Goal: Task Accomplishment & Management: Use online tool/utility

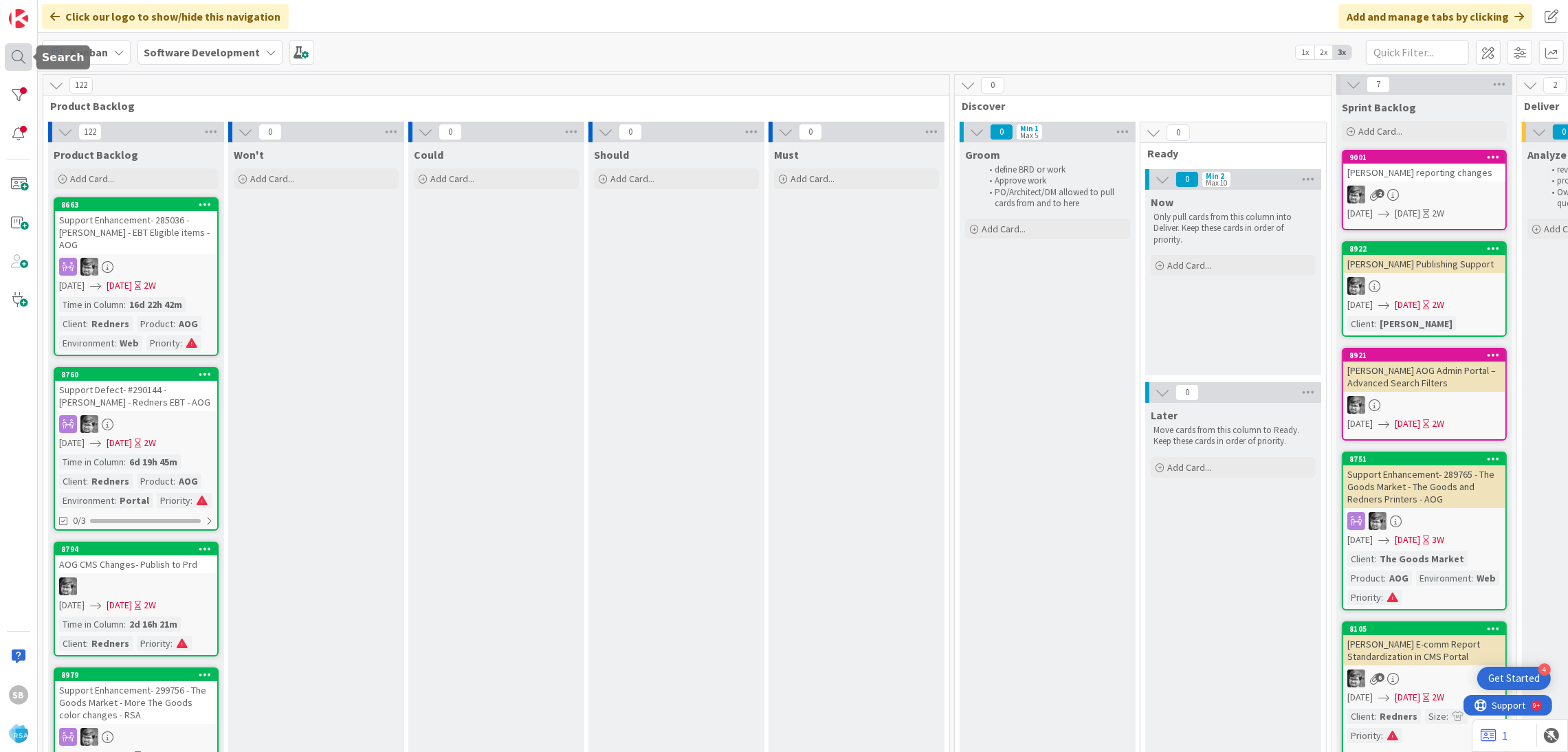
click at [10, 56] on div at bounding box center [19, 57] width 28 height 28
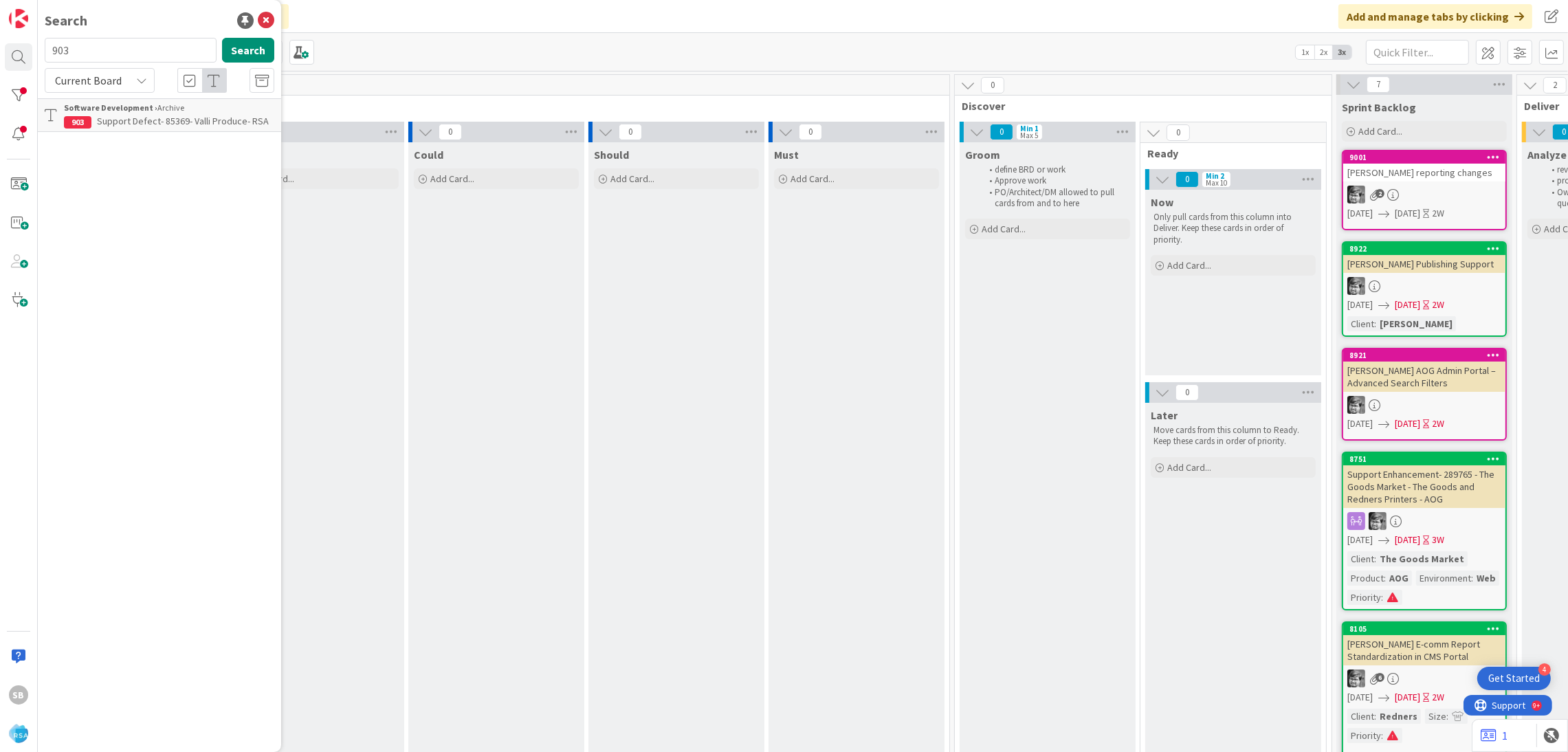
click at [92, 28] on div "Search" at bounding box center [159, 21] width 229 height 21
click at [88, 56] on input "903" at bounding box center [130, 51] width 172 height 25
type input "9035"
click at [113, 83] on span "Current Board" at bounding box center [88, 80] width 67 height 14
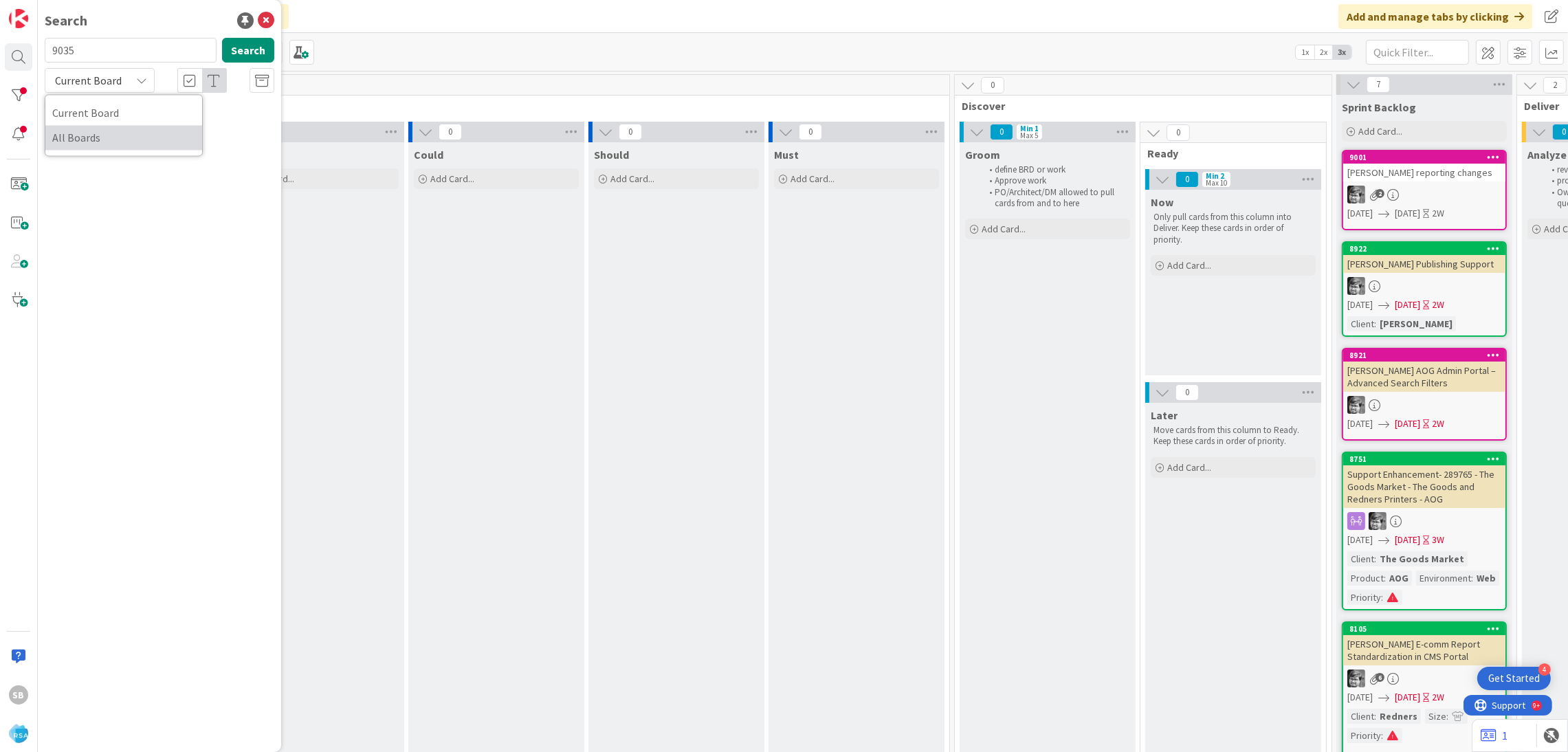
click at [136, 148] on span "All Boards" at bounding box center [123, 138] width 143 height 21
click at [163, 113] on div "Account Management › Open" at bounding box center [169, 108] width 210 height 12
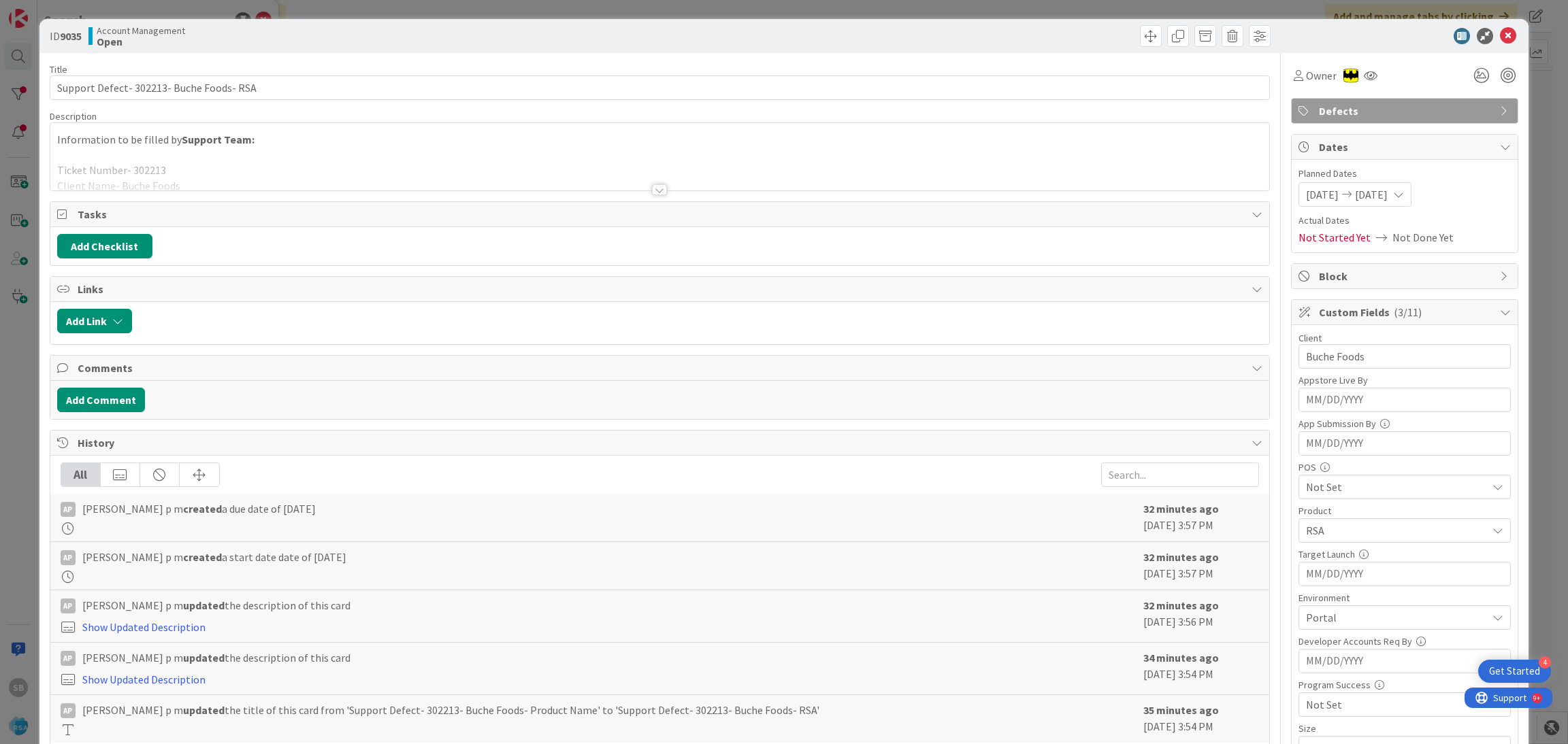
scroll to position [550, 0]
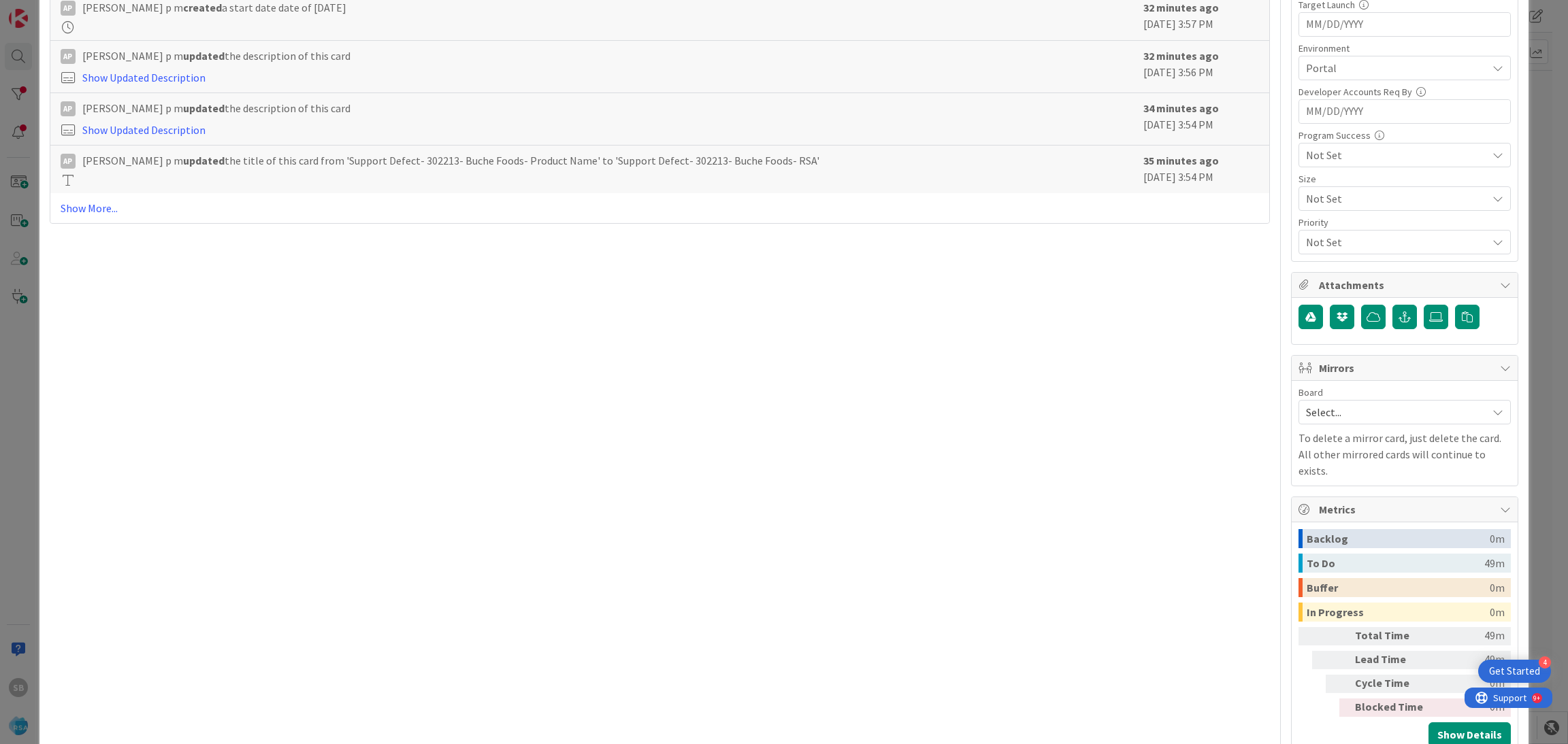
click at [1329, 429] on div "Board Select... To delete a mirror card, just delete the card. All other mirror…" at bounding box center [1405, 434] width 213 height 91
click at [1308, 411] on span "Select..." at bounding box center [1393, 412] width 174 height 19
click at [1326, 490] on link "Software Development" at bounding box center [1405, 500] width 211 height 25
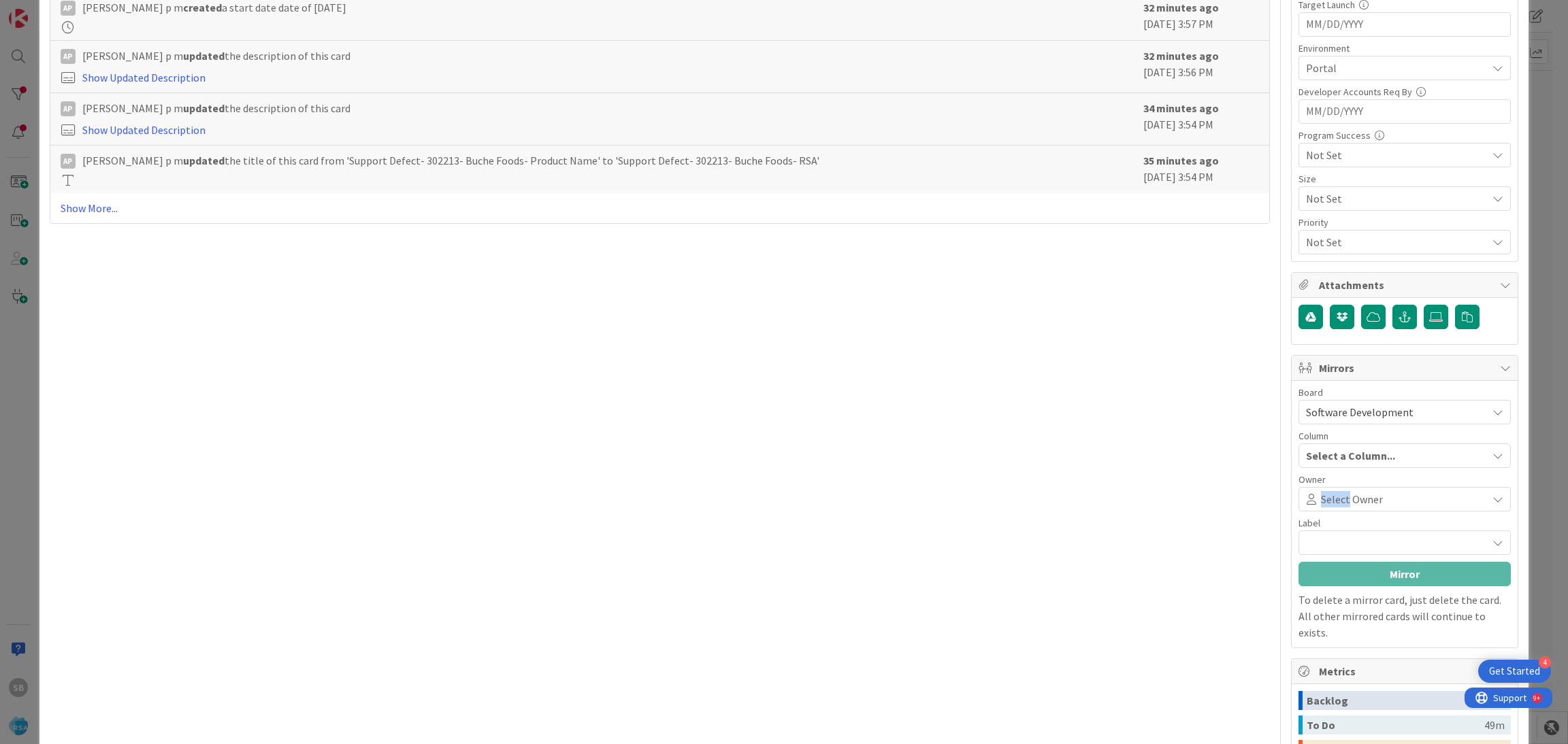
click at [1326, 490] on div "Select Owner" at bounding box center [1405, 500] width 213 height 25
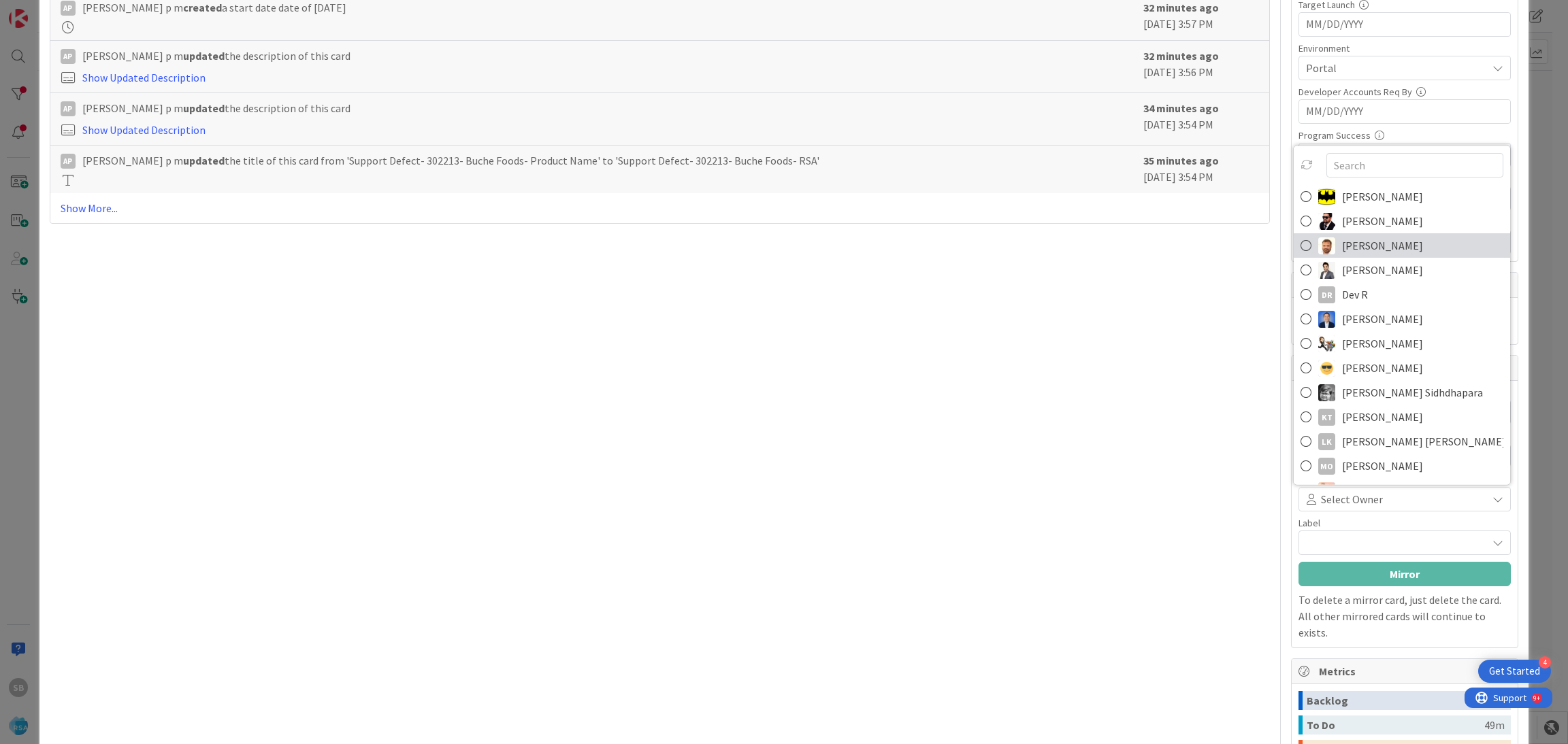
click at [1342, 247] on span "[PERSON_NAME]" at bounding box center [1383, 246] width 81 height 20
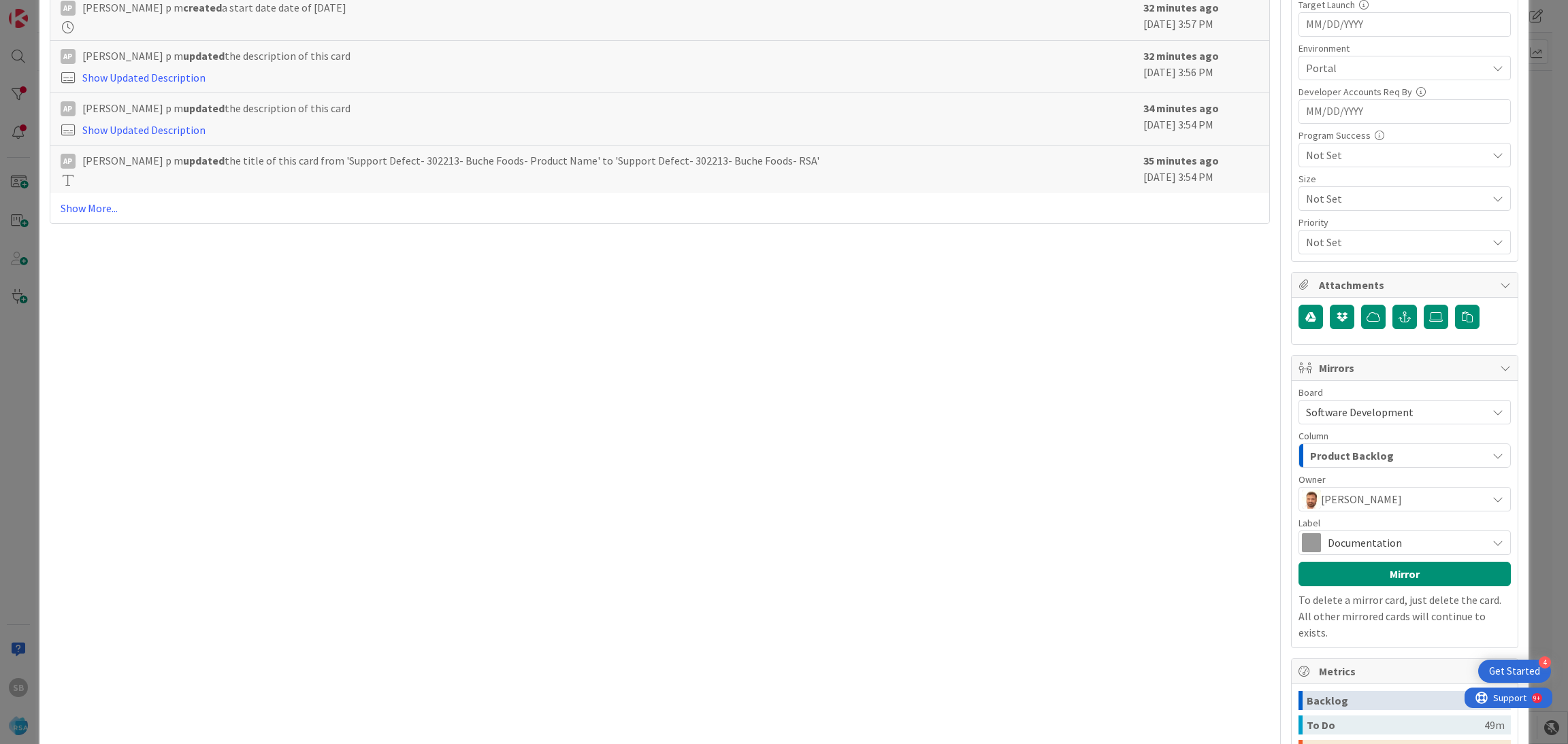
scroll to position [0, 0]
click at [1330, 539] on span "Documentation" at bounding box center [1404, 542] width 152 height 19
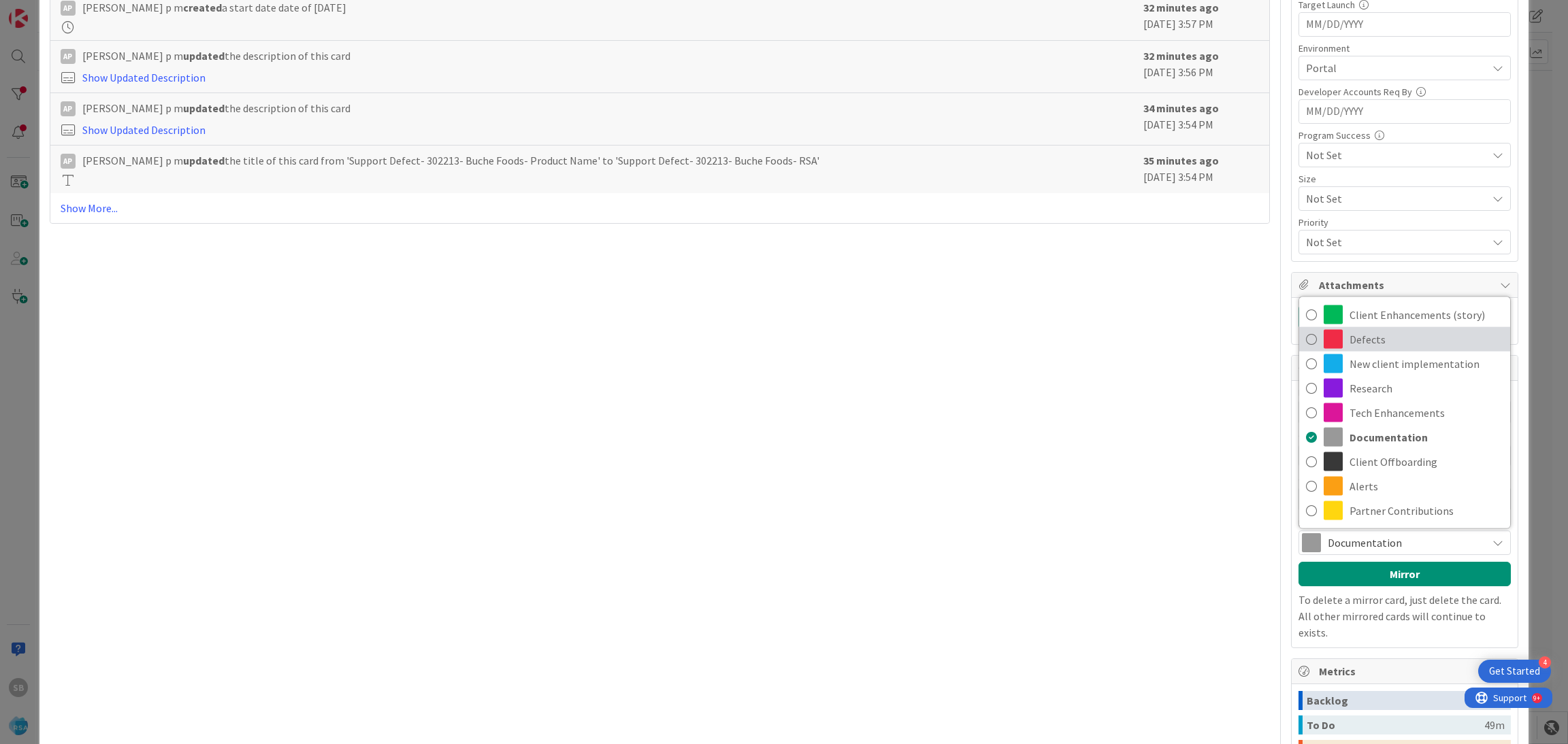
click at [1366, 339] on span "Defects" at bounding box center [1427, 339] width 154 height 20
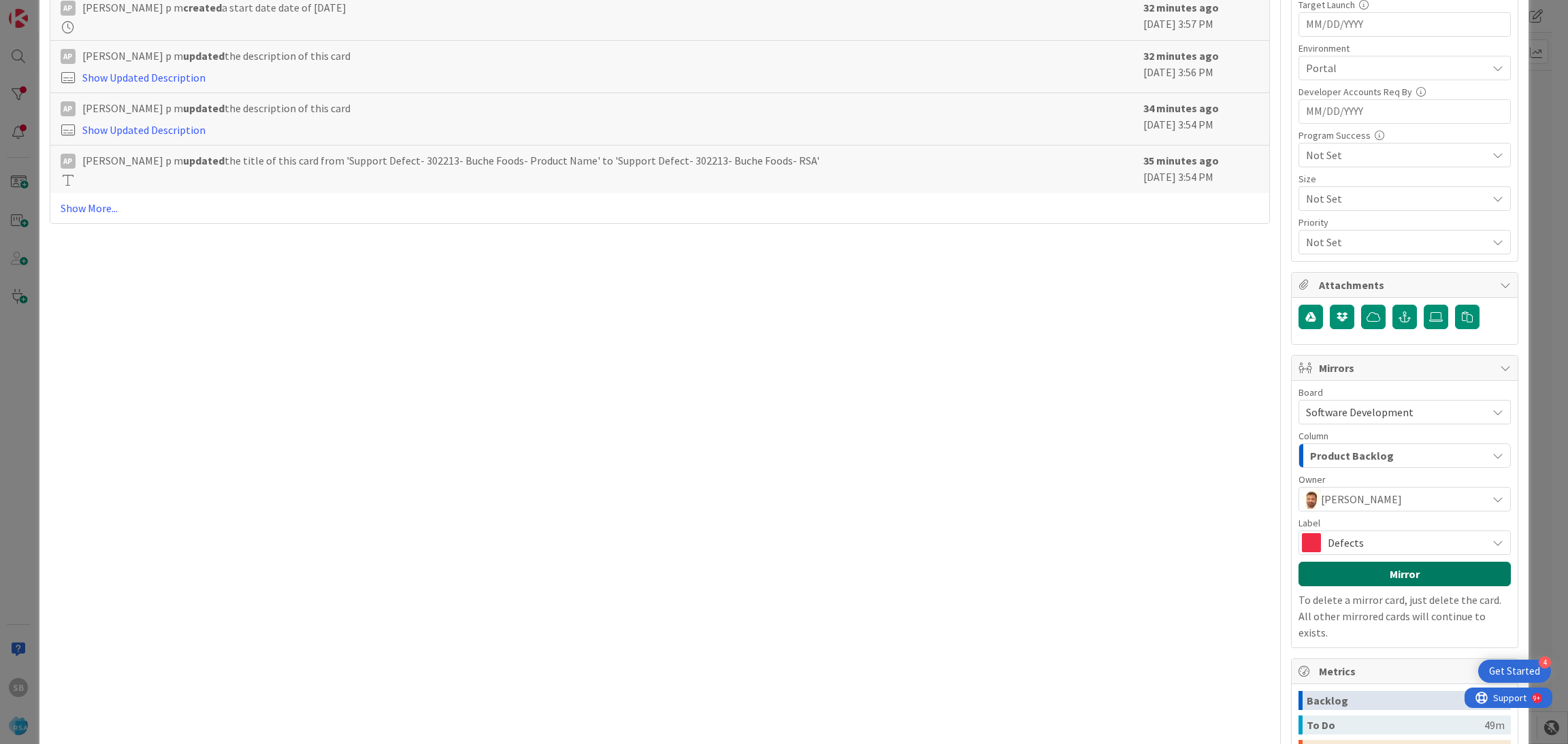
click at [1363, 584] on button "Mirror" at bounding box center [1405, 574] width 213 height 25
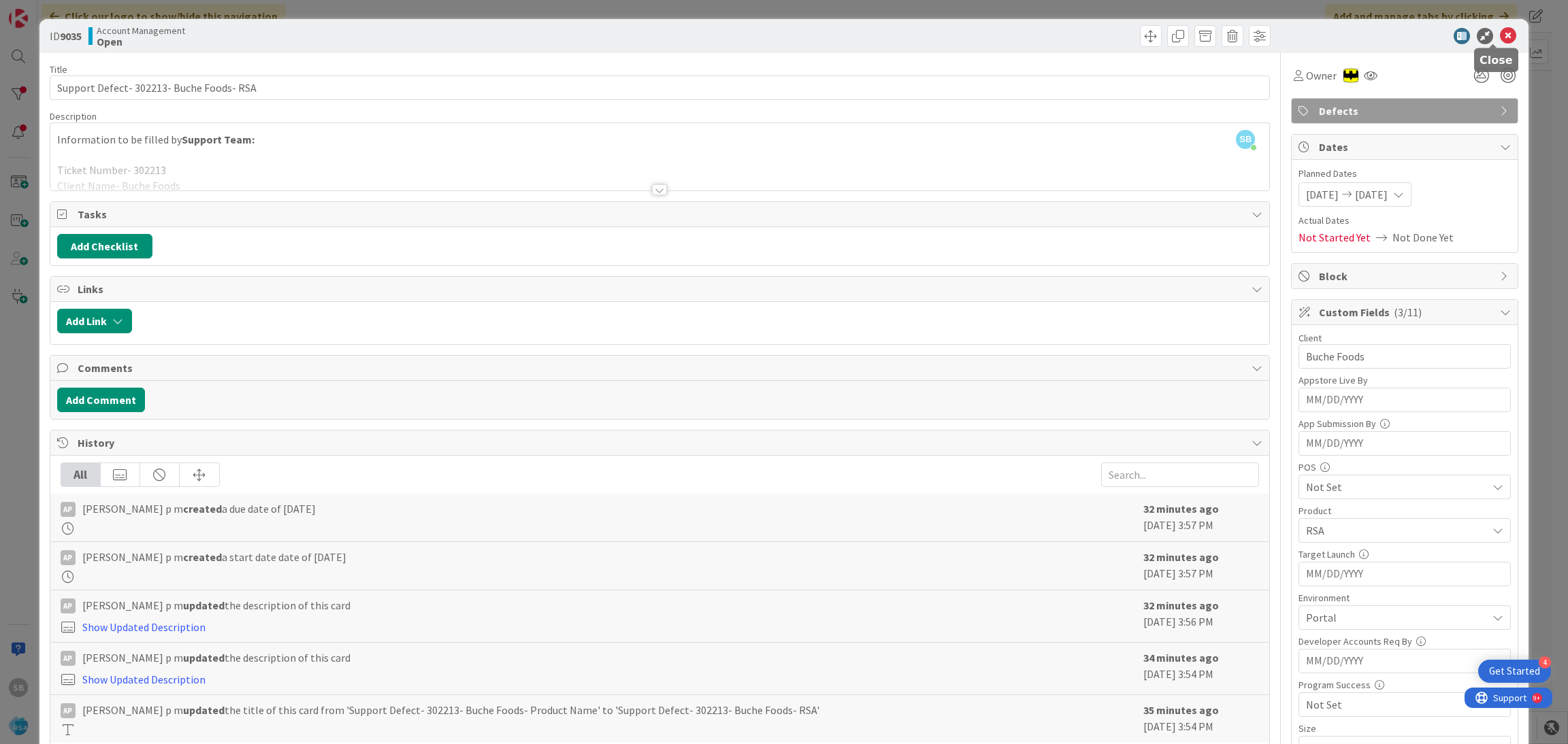
click at [1500, 32] on icon at bounding box center [1508, 36] width 17 height 17
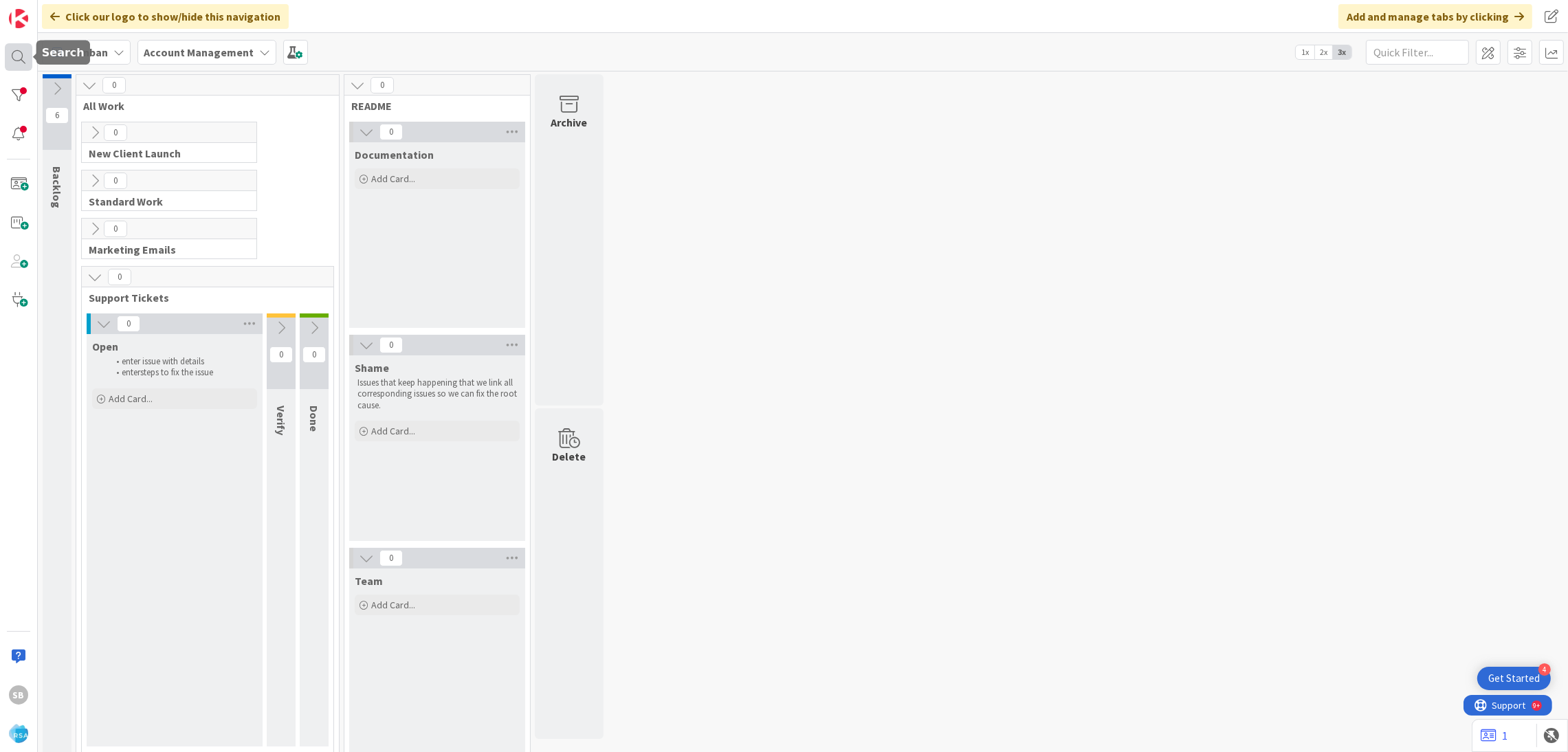
click at [26, 54] on div at bounding box center [19, 57] width 28 height 28
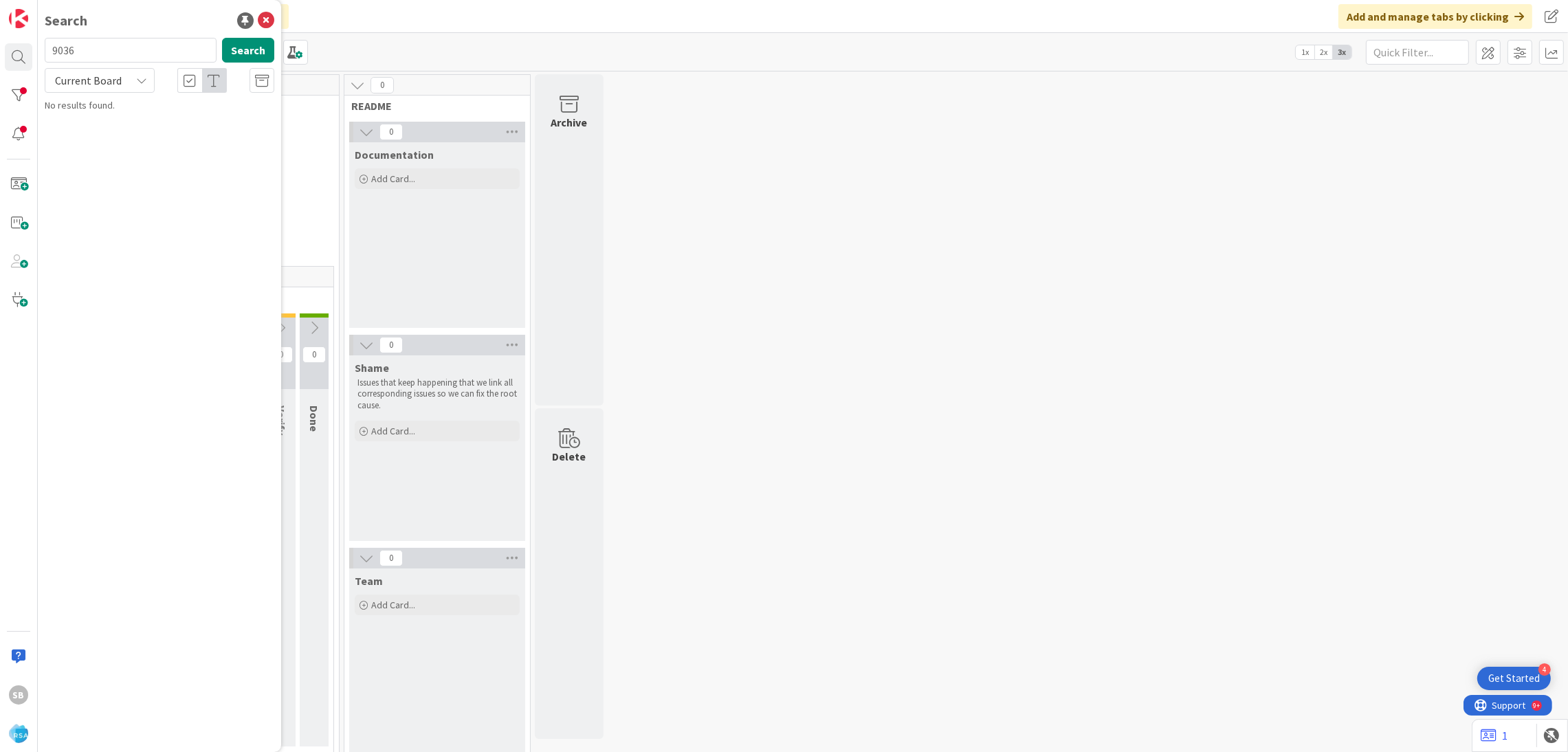
type input "9036"
click at [186, 108] on div "Account Management › Open" at bounding box center [169, 108] width 210 height 12
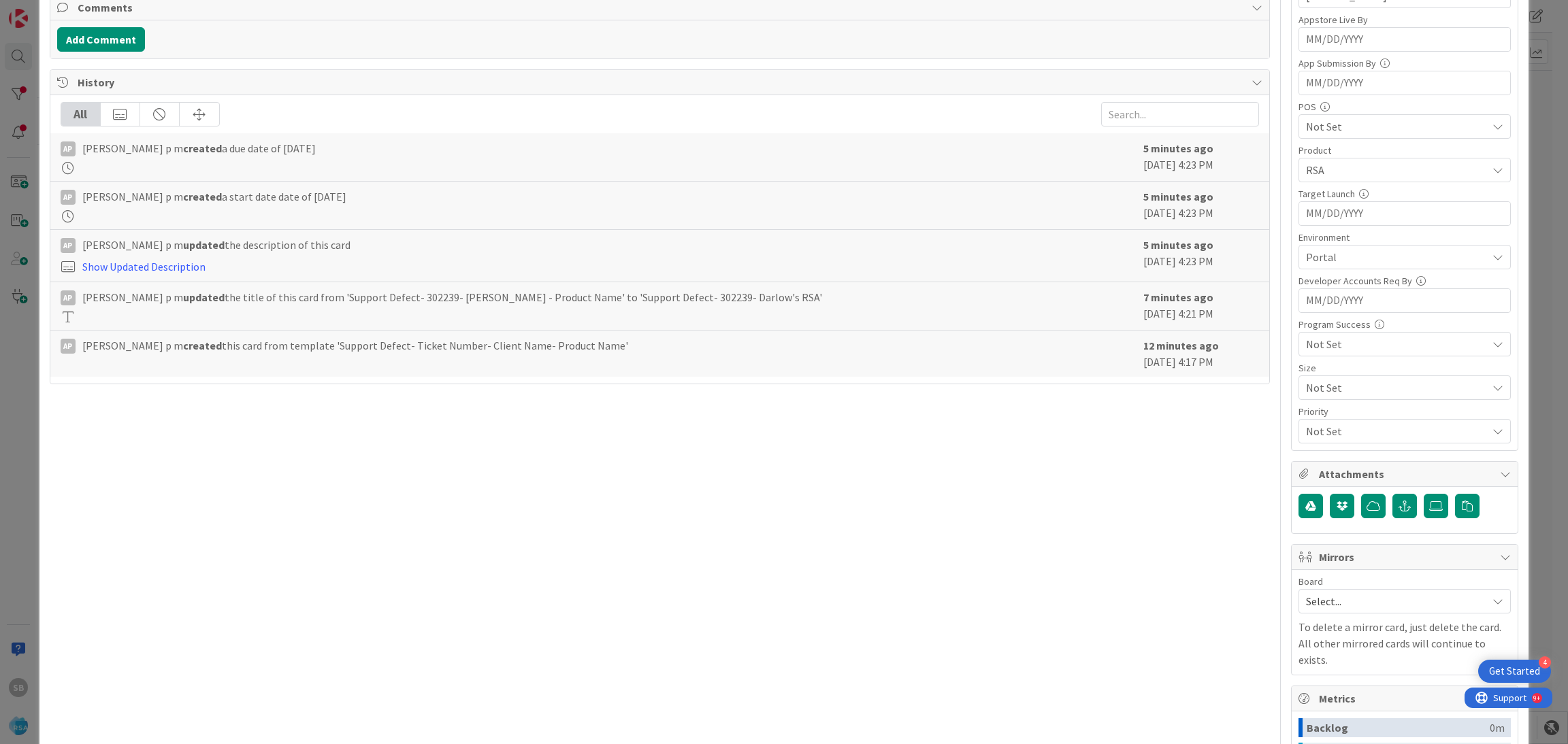
scroll to position [576, 0]
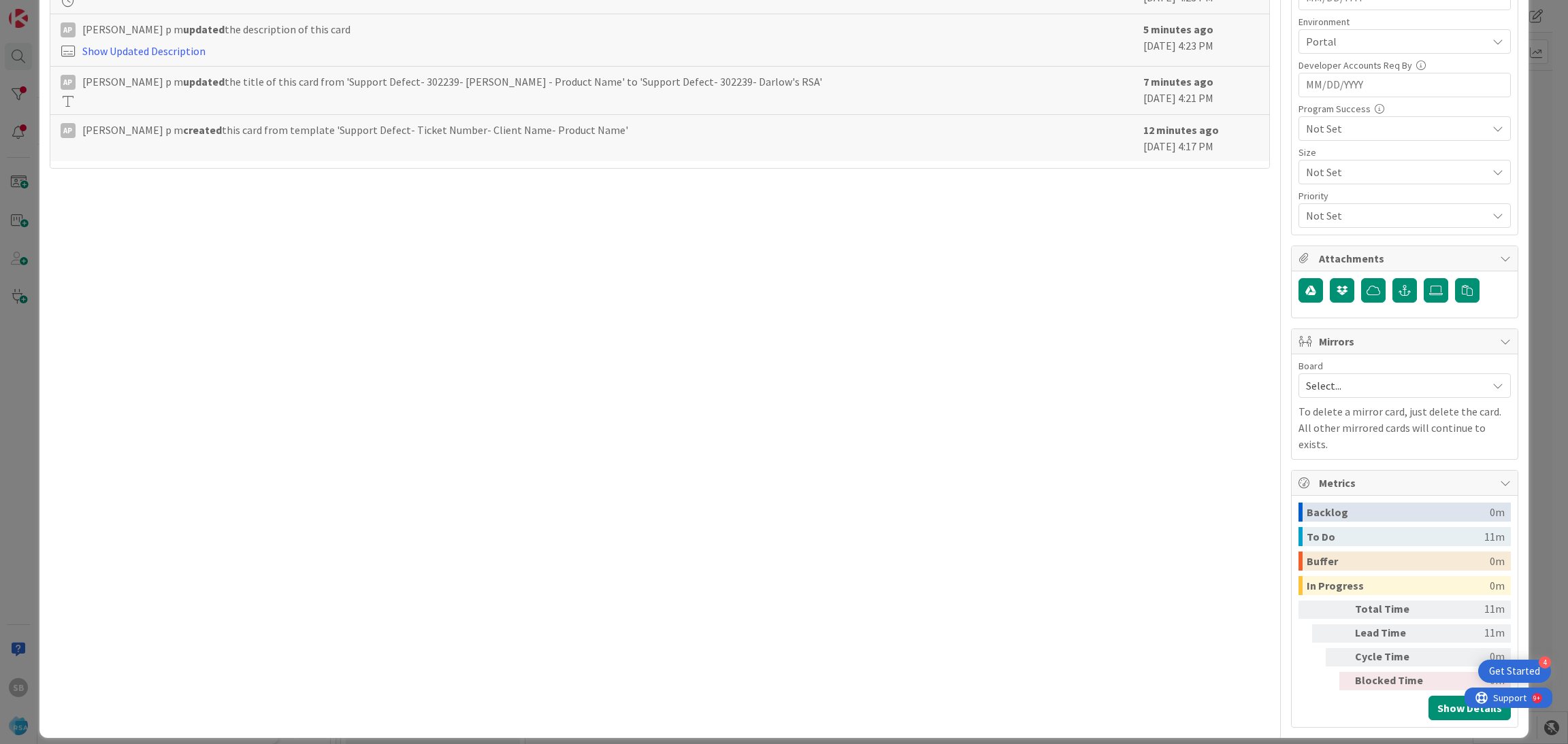
click at [1339, 388] on span "Select..." at bounding box center [1393, 386] width 174 height 19
click at [1346, 484] on span "Software Development" at bounding box center [1413, 474] width 180 height 20
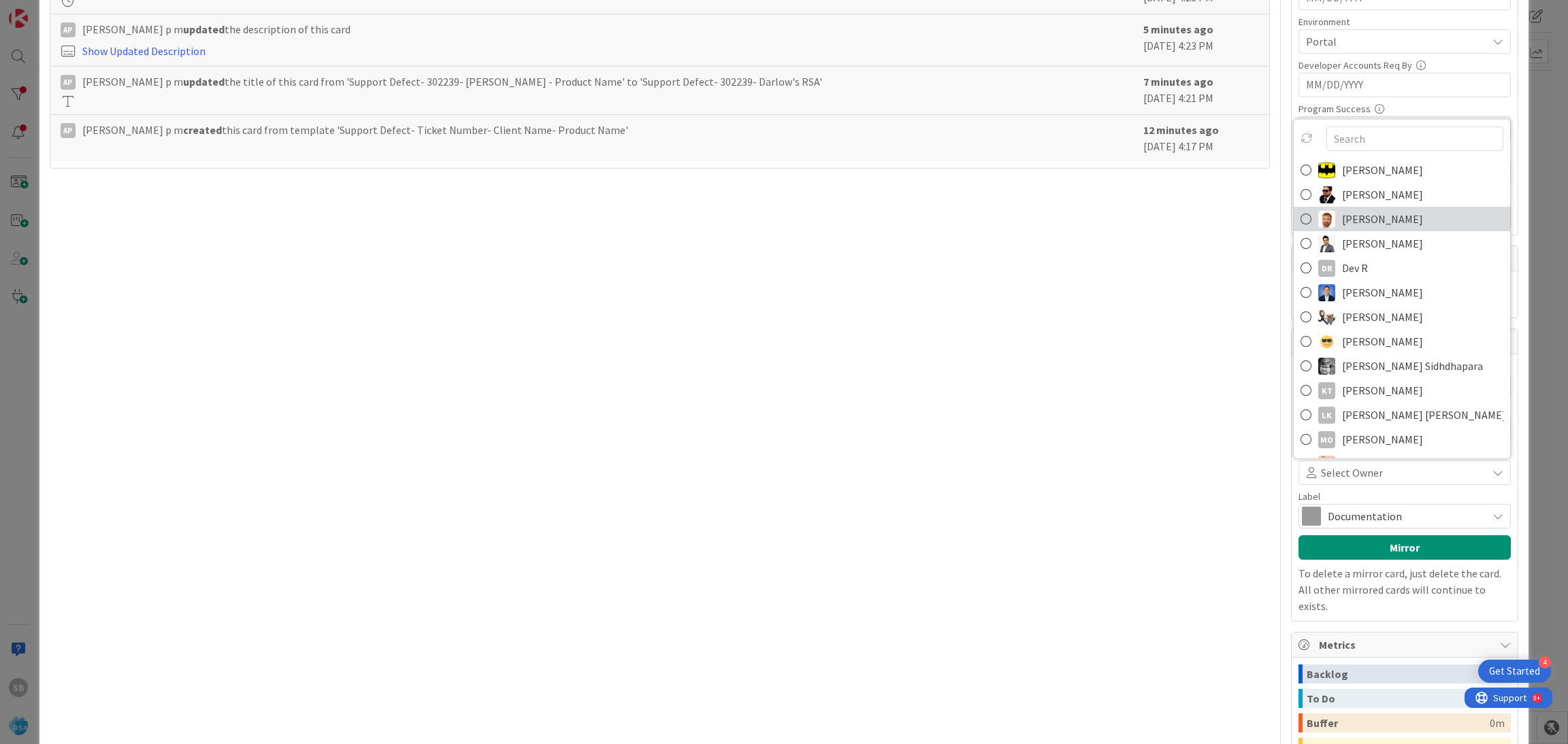
click at [1342, 218] on span "[PERSON_NAME]" at bounding box center [1383, 219] width 81 height 20
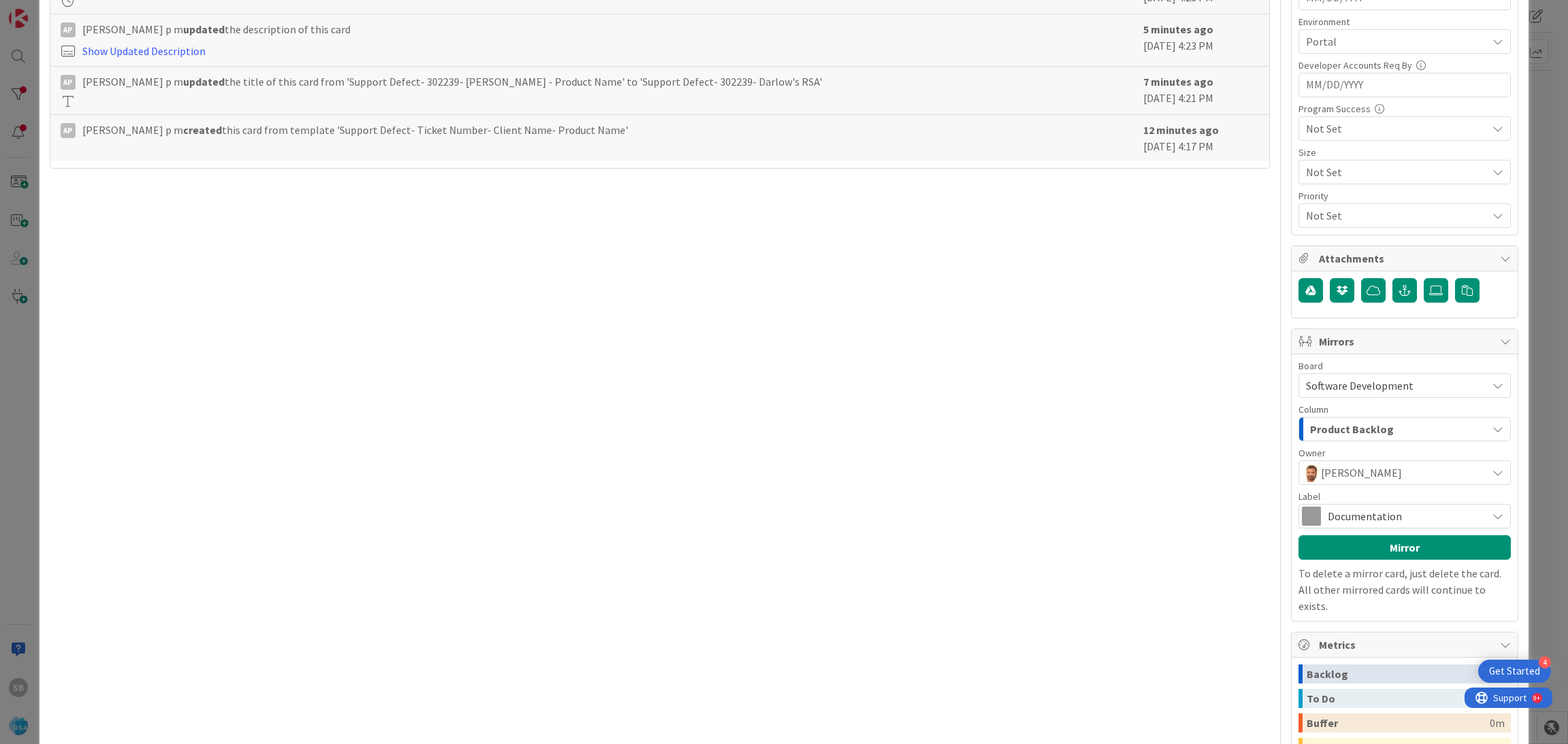
click at [1336, 515] on span "Documentation" at bounding box center [1404, 516] width 152 height 19
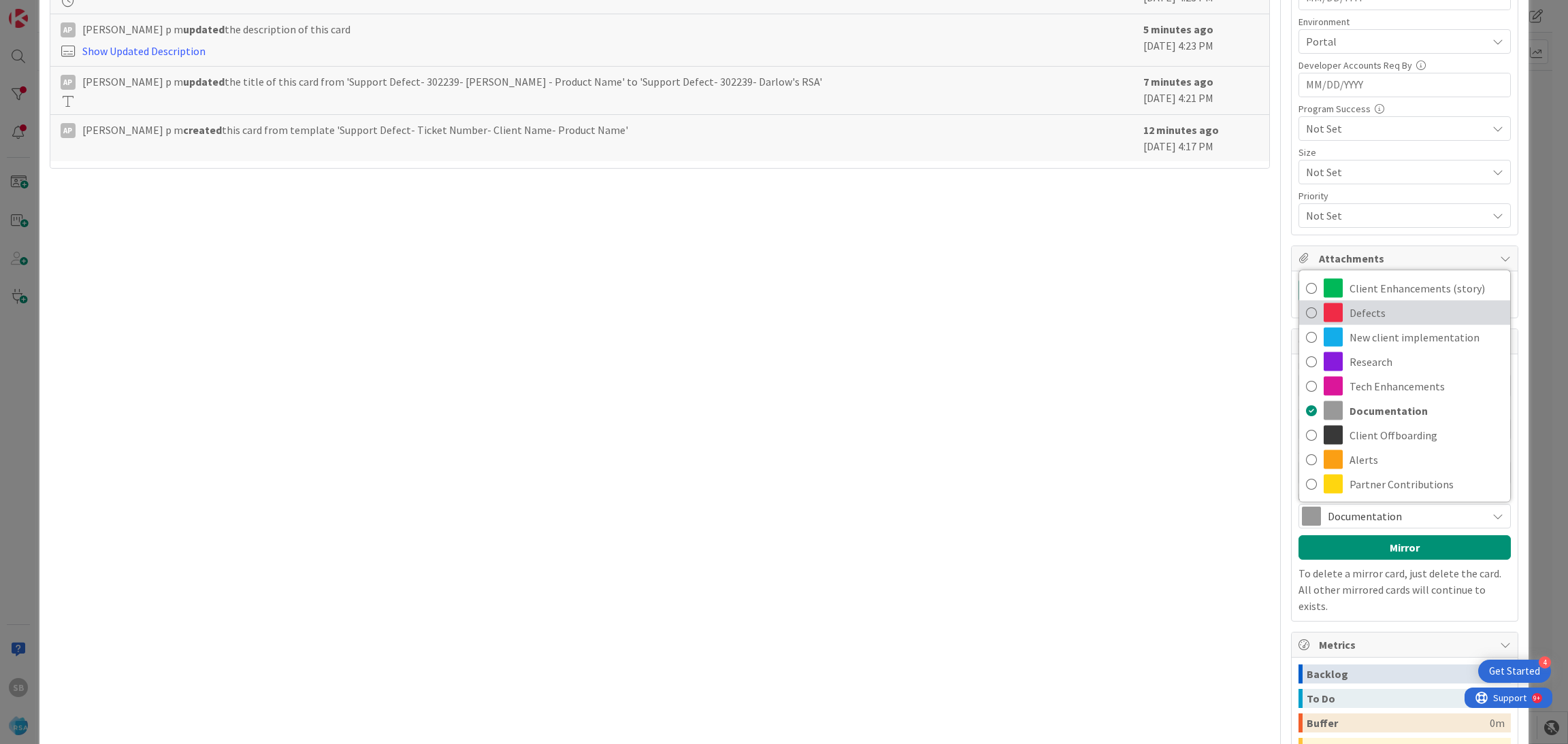
click at [1350, 305] on span "Defects" at bounding box center [1427, 313] width 154 height 20
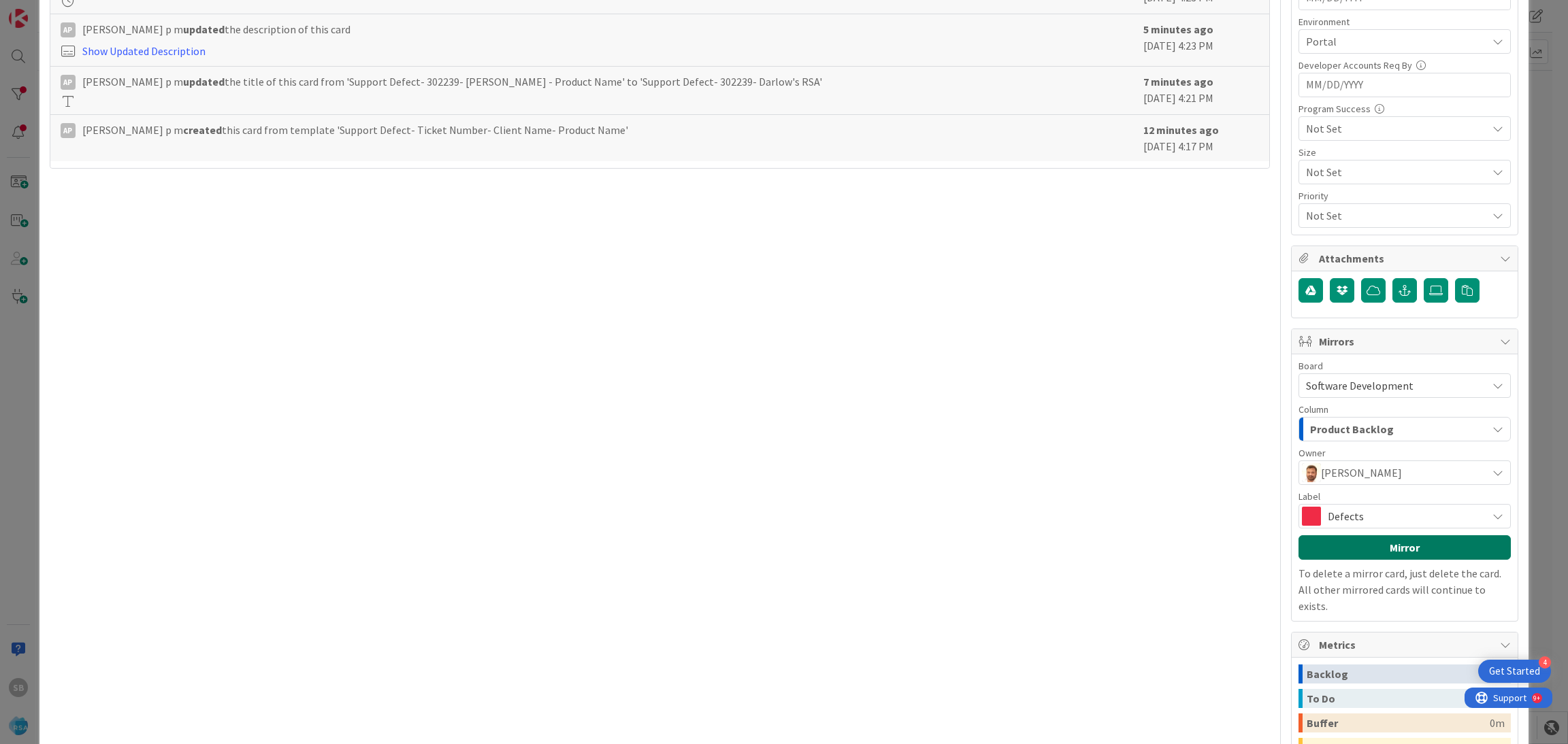
click at [1368, 541] on button "Mirror" at bounding box center [1405, 547] width 213 height 25
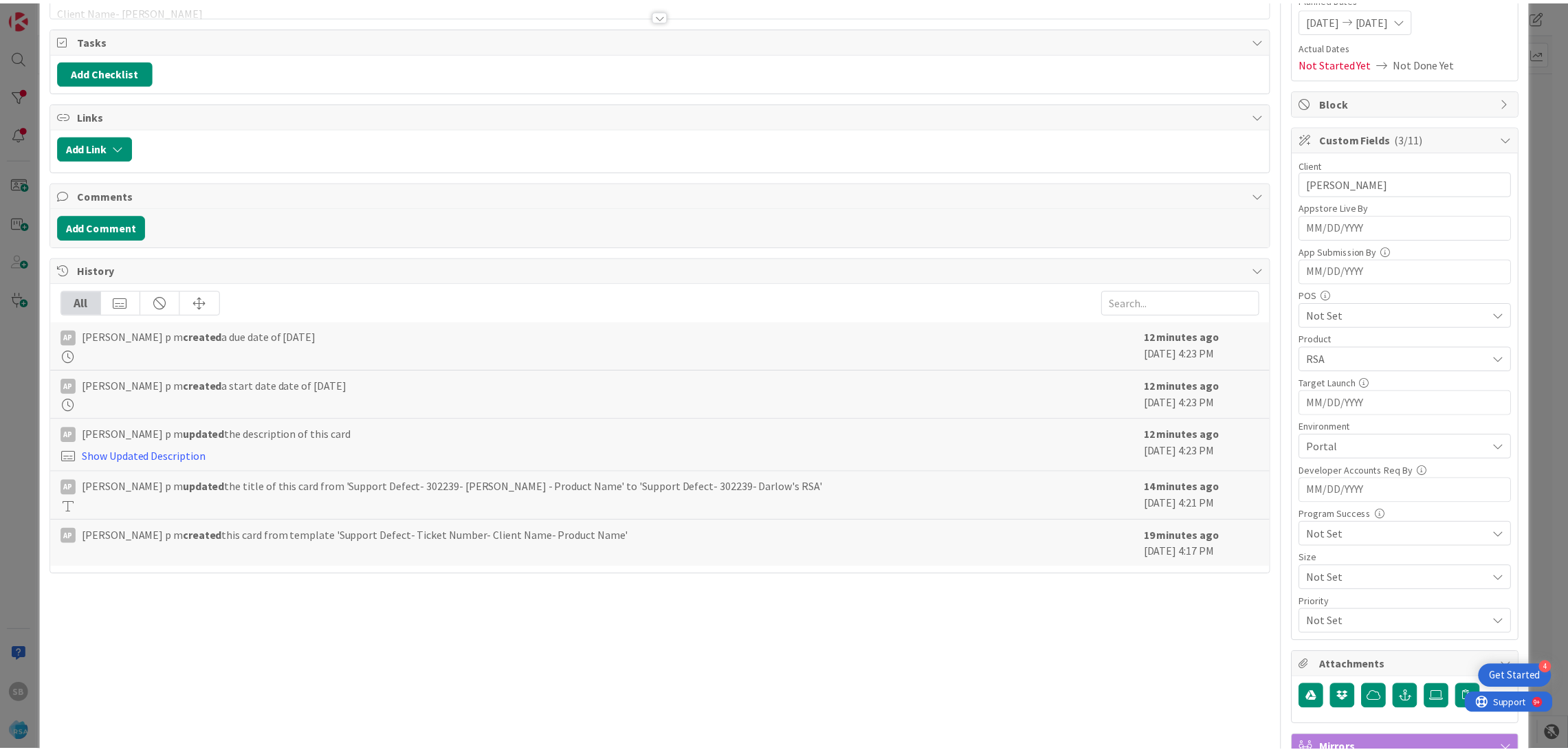
scroll to position [0, 0]
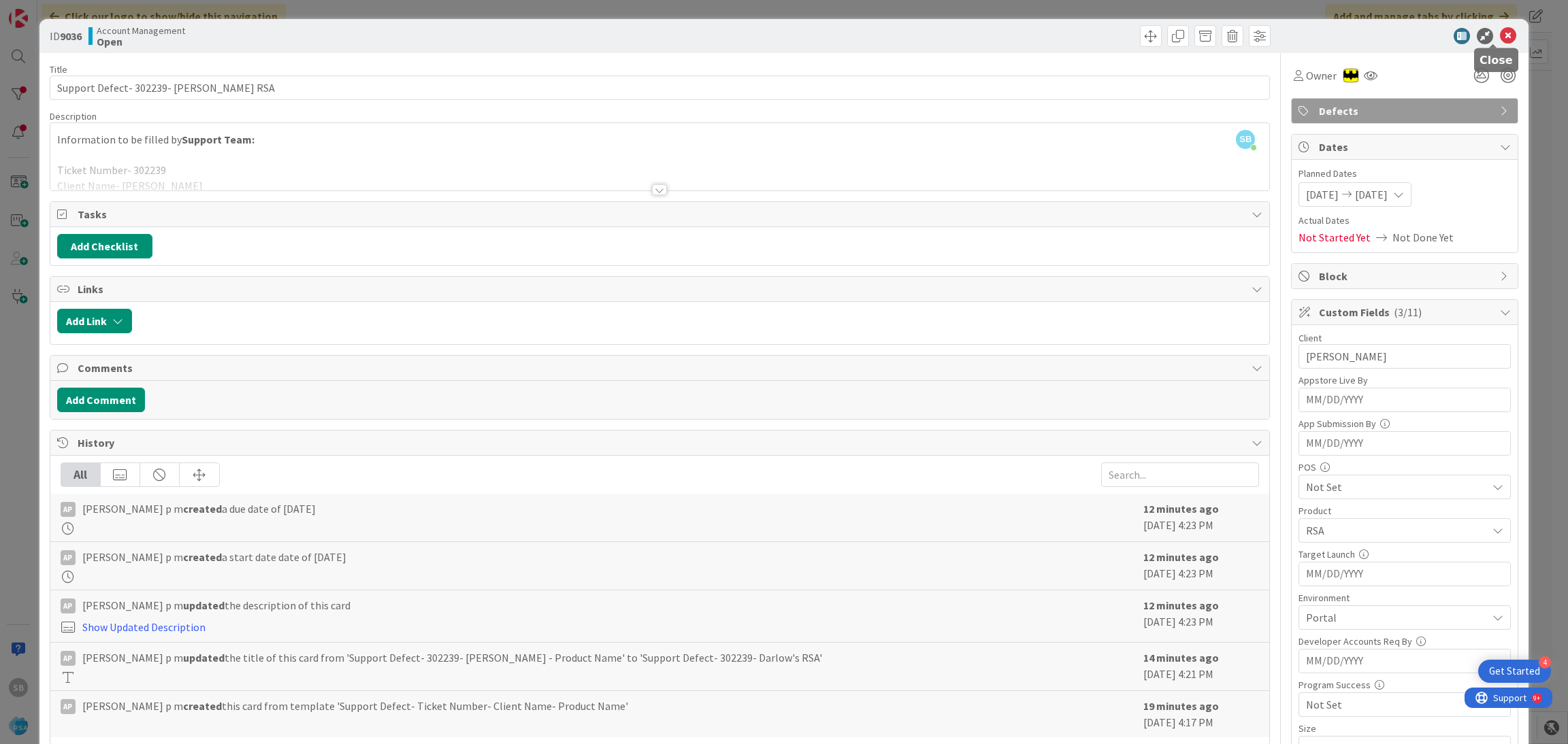
click at [1500, 36] on icon at bounding box center [1508, 36] width 17 height 17
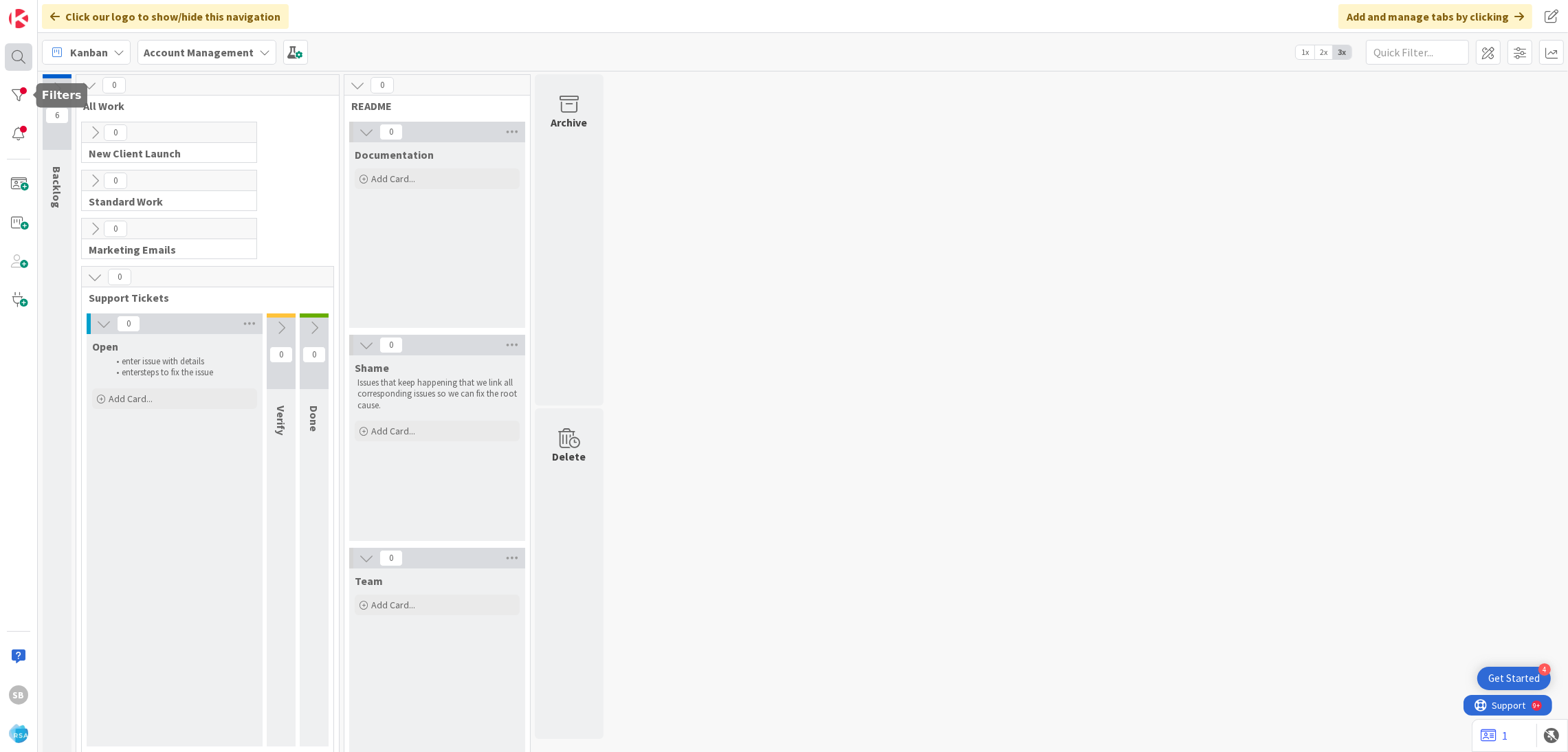
click at [16, 66] on div at bounding box center [19, 57] width 28 height 28
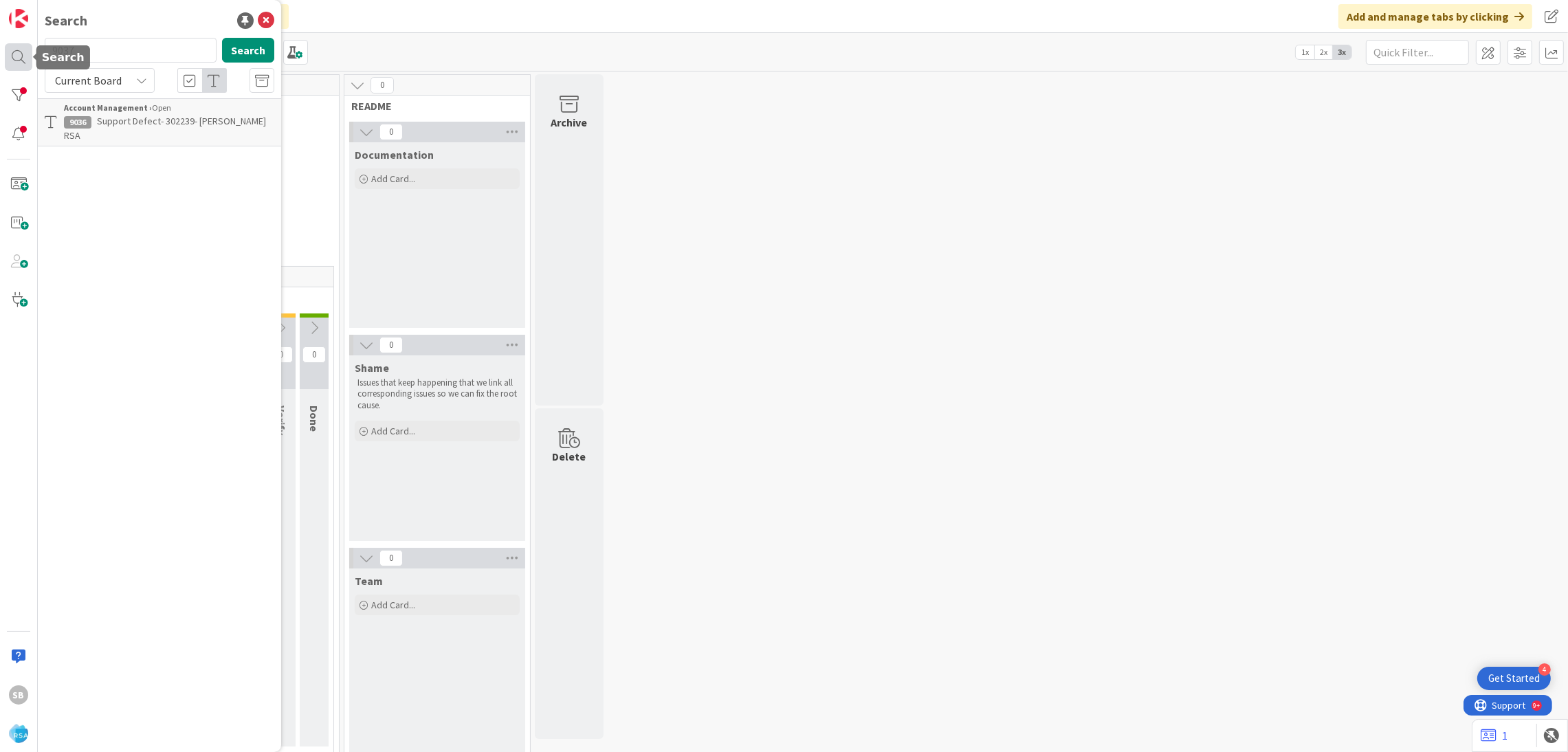
type input "9037"
click at [129, 105] on b "Account Management ›" at bounding box center [108, 108] width 88 height 10
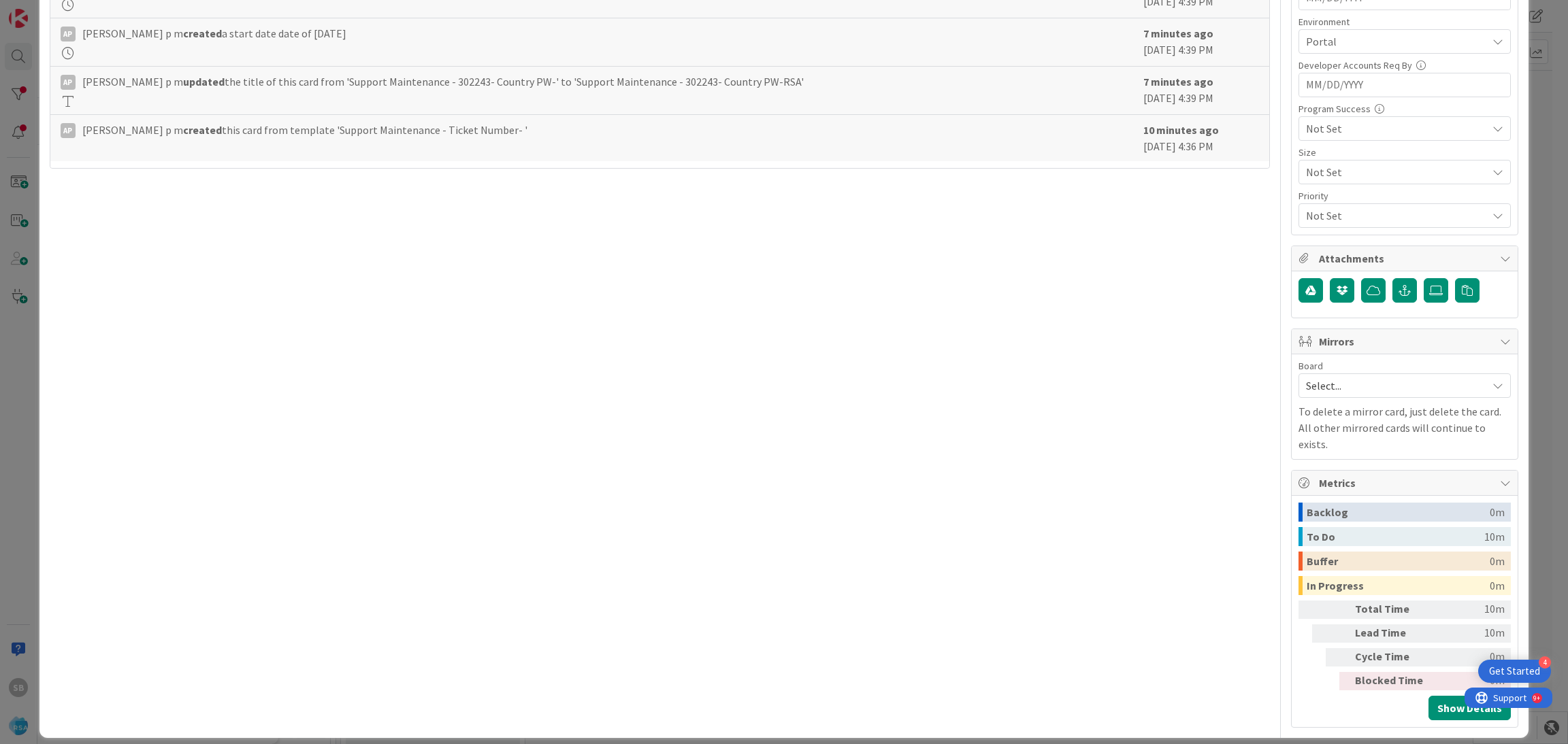
click at [1316, 395] on span "Select..." at bounding box center [1393, 386] width 174 height 19
click at [1340, 470] on span "Software Development" at bounding box center [1413, 474] width 180 height 20
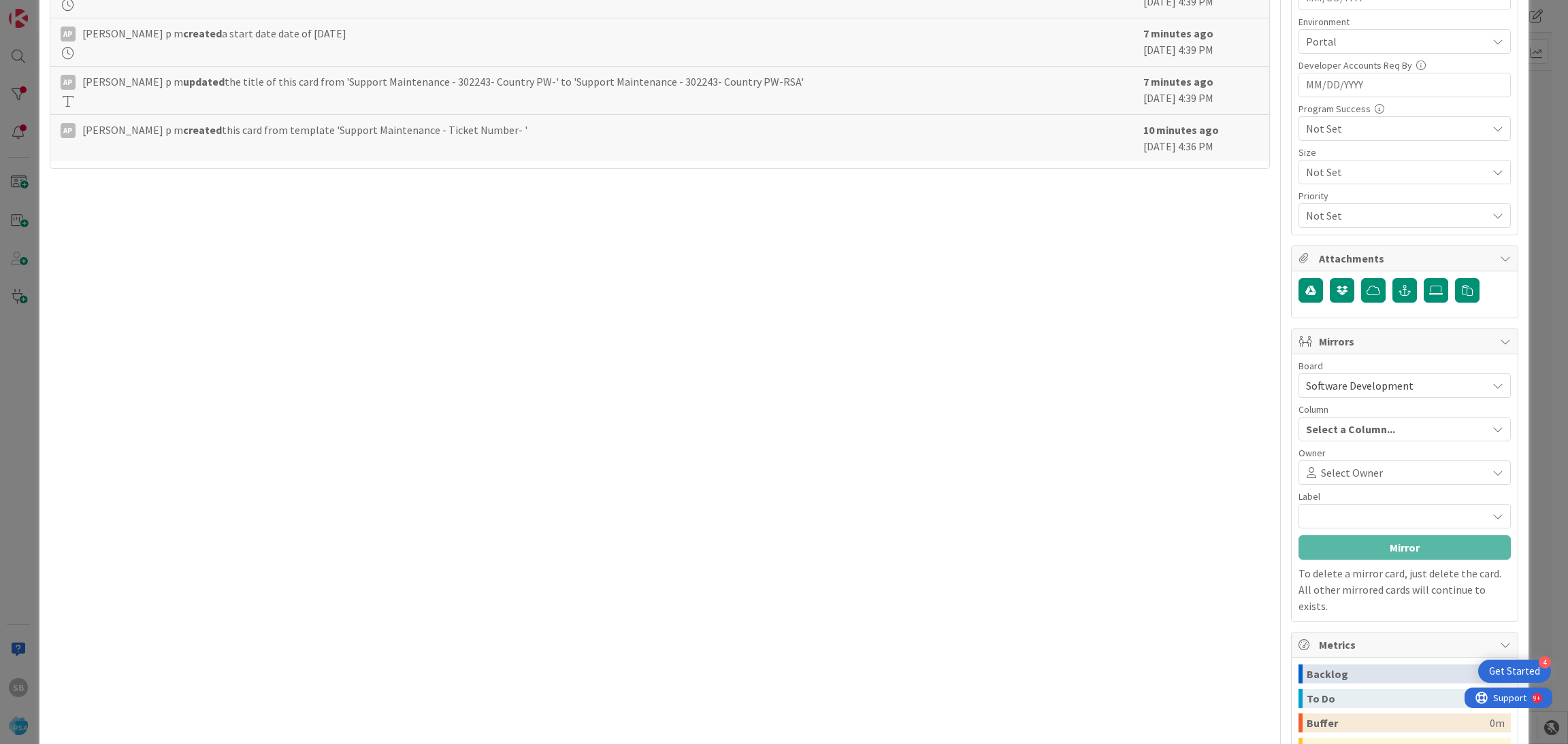
click at [1340, 470] on span "Select Owner" at bounding box center [1352, 473] width 62 height 17
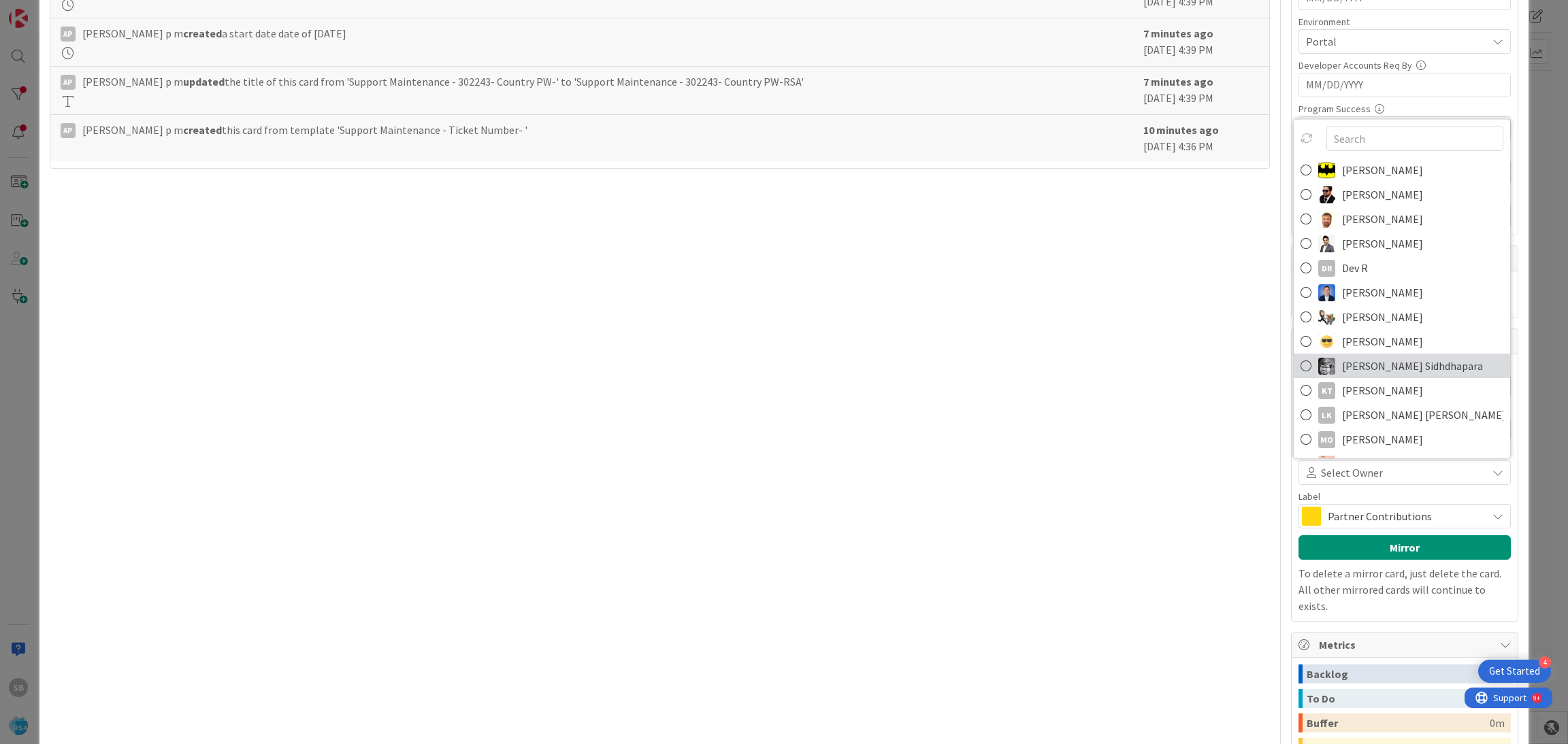
click at [1379, 373] on span "[PERSON_NAME] Sidhdhapara" at bounding box center [1413, 366] width 141 height 20
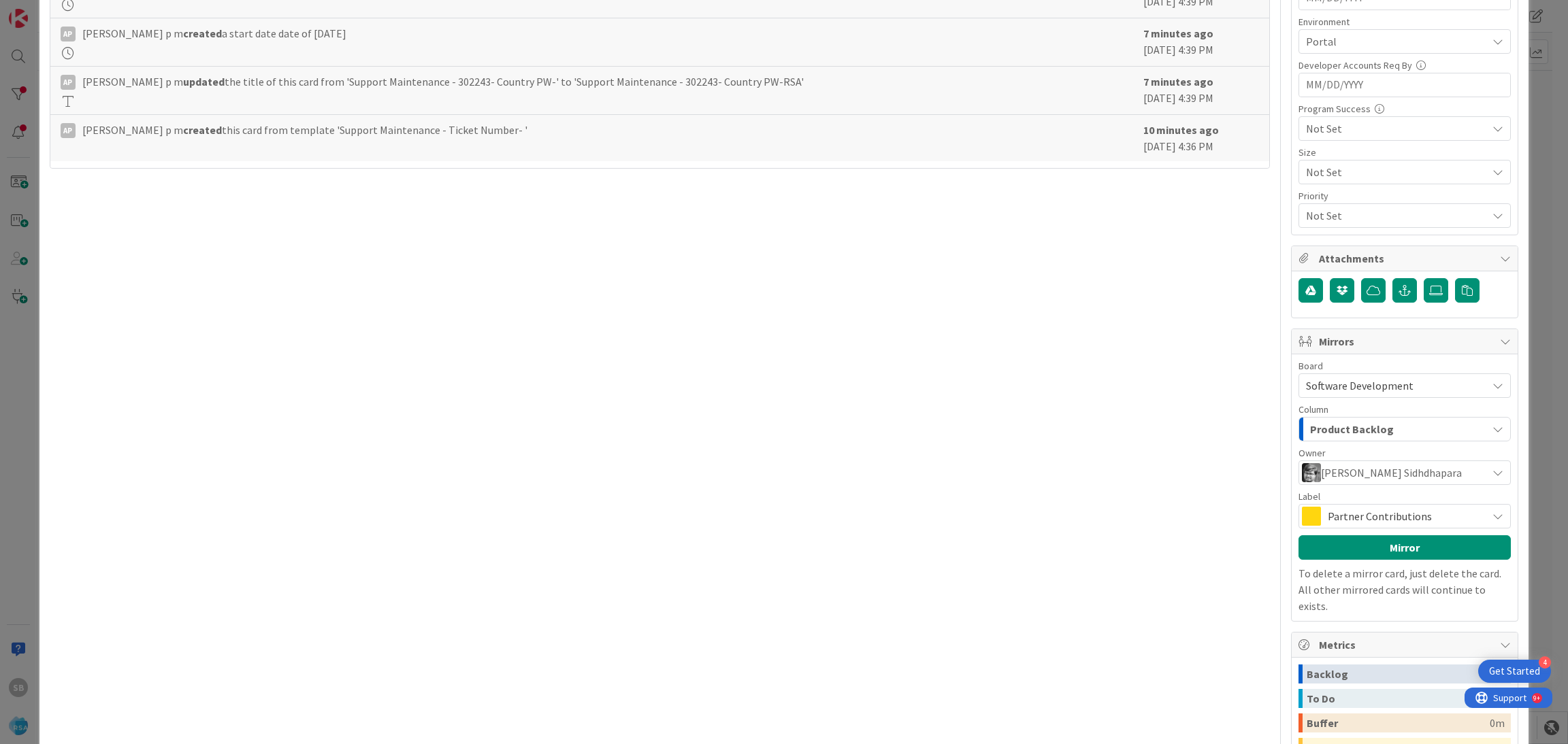
click at [1328, 510] on span "Partner Contributions" at bounding box center [1404, 516] width 152 height 19
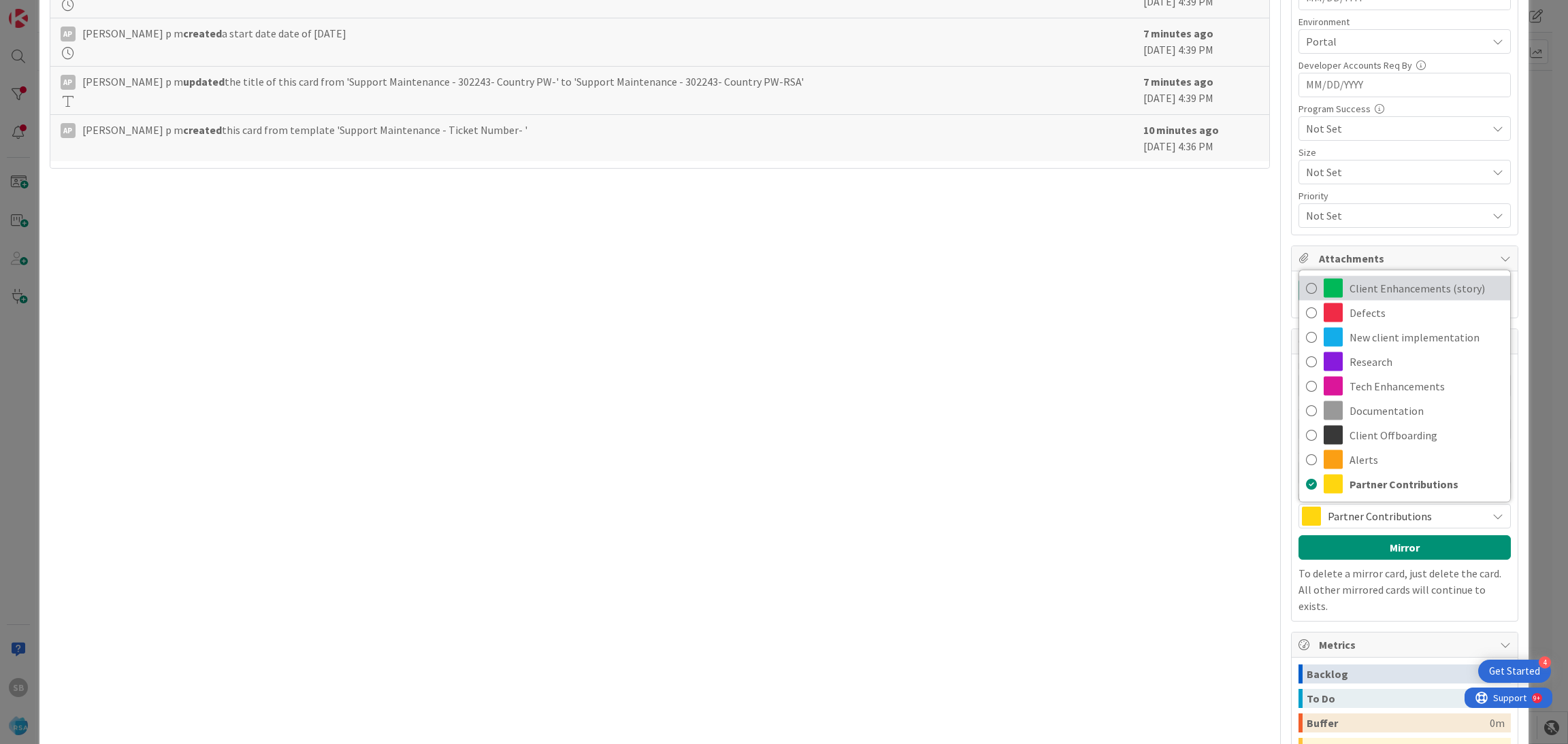
click at [1376, 294] on span "Client Enhancements (story)" at bounding box center [1427, 289] width 154 height 20
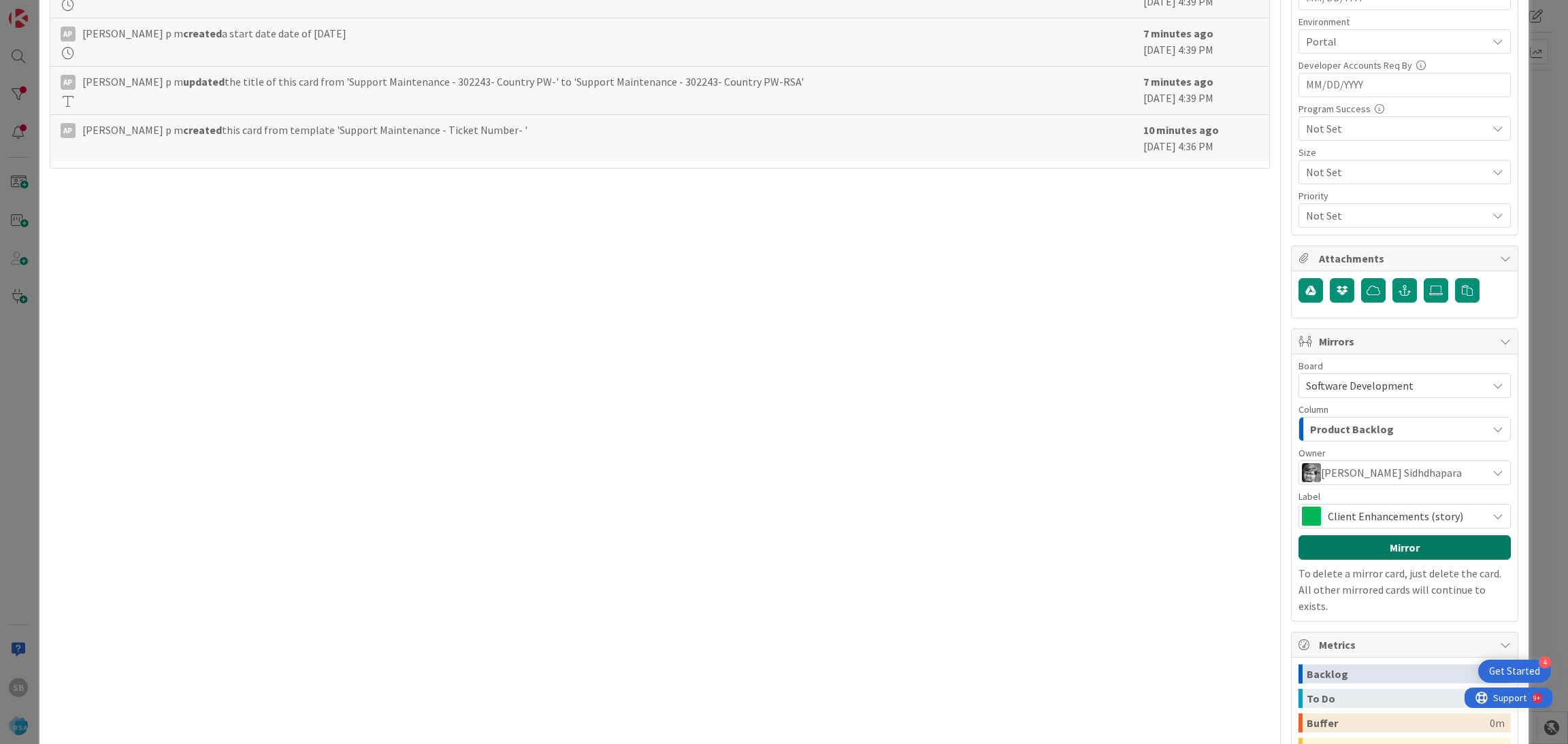
click at [1350, 555] on button "Mirror" at bounding box center [1405, 547] width 213 height 25
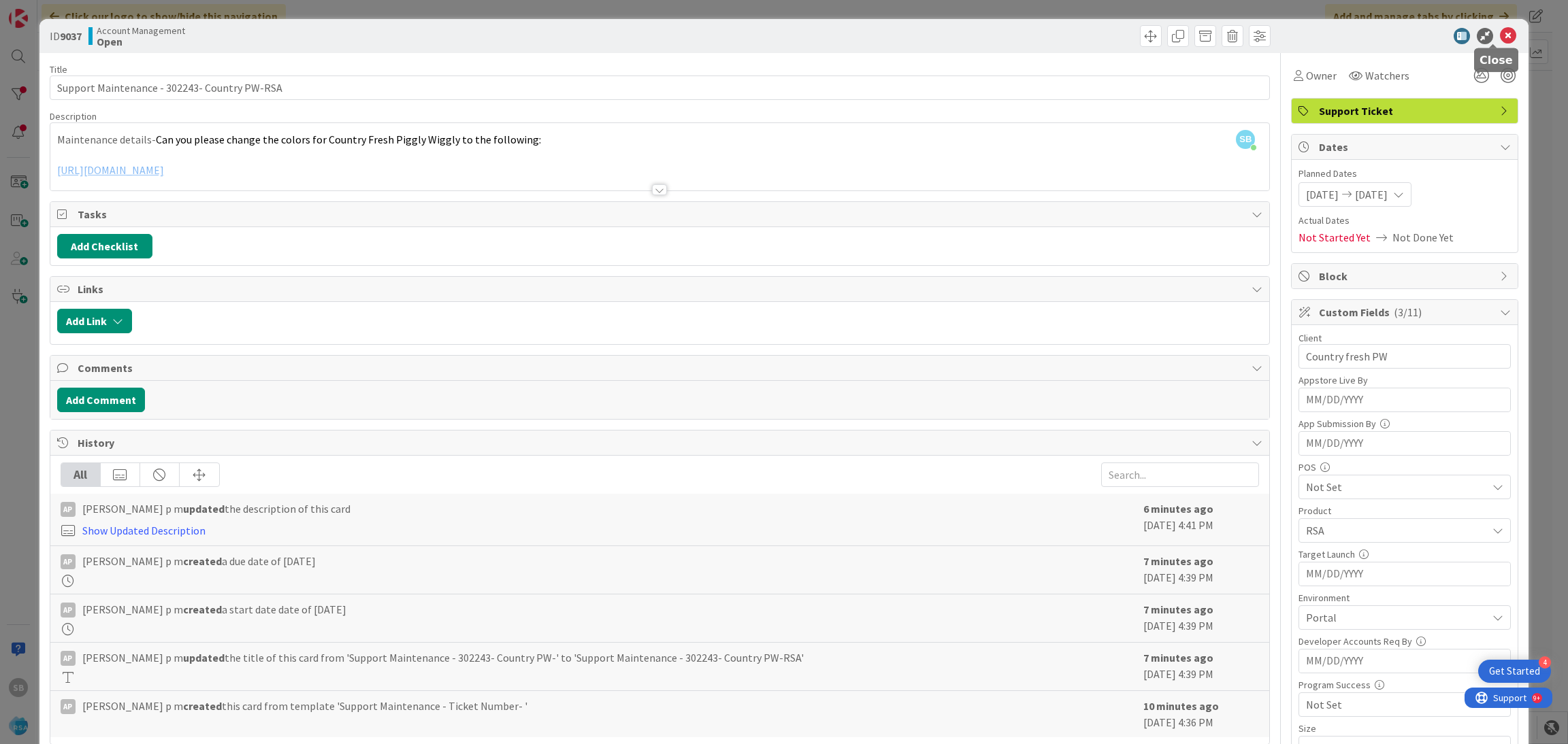
click at [1500, 30] on icon at bounding box center [1508, 36] width 17 height 17
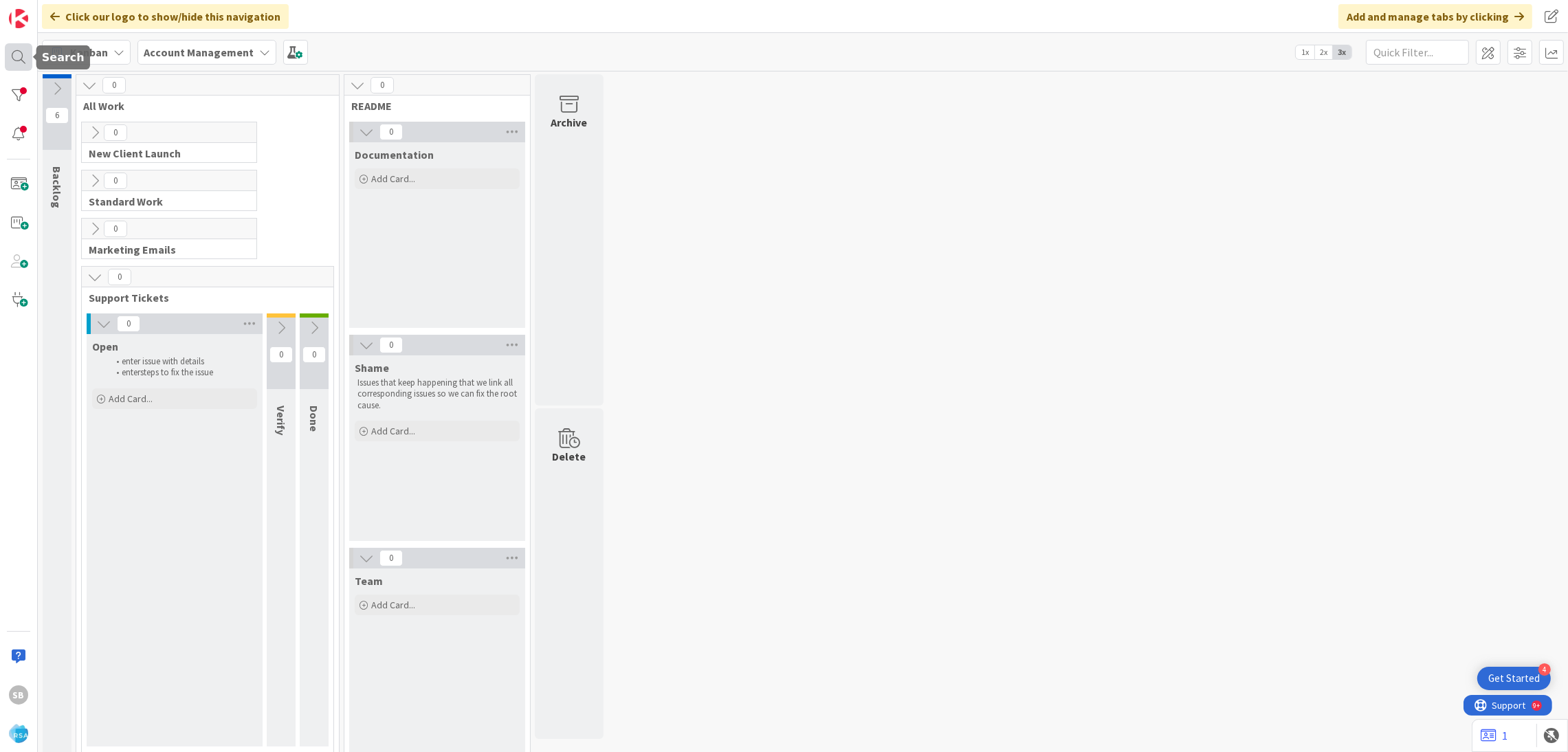
click at [14, 62] on div at bounding box center [19, 57] width 28 height 28
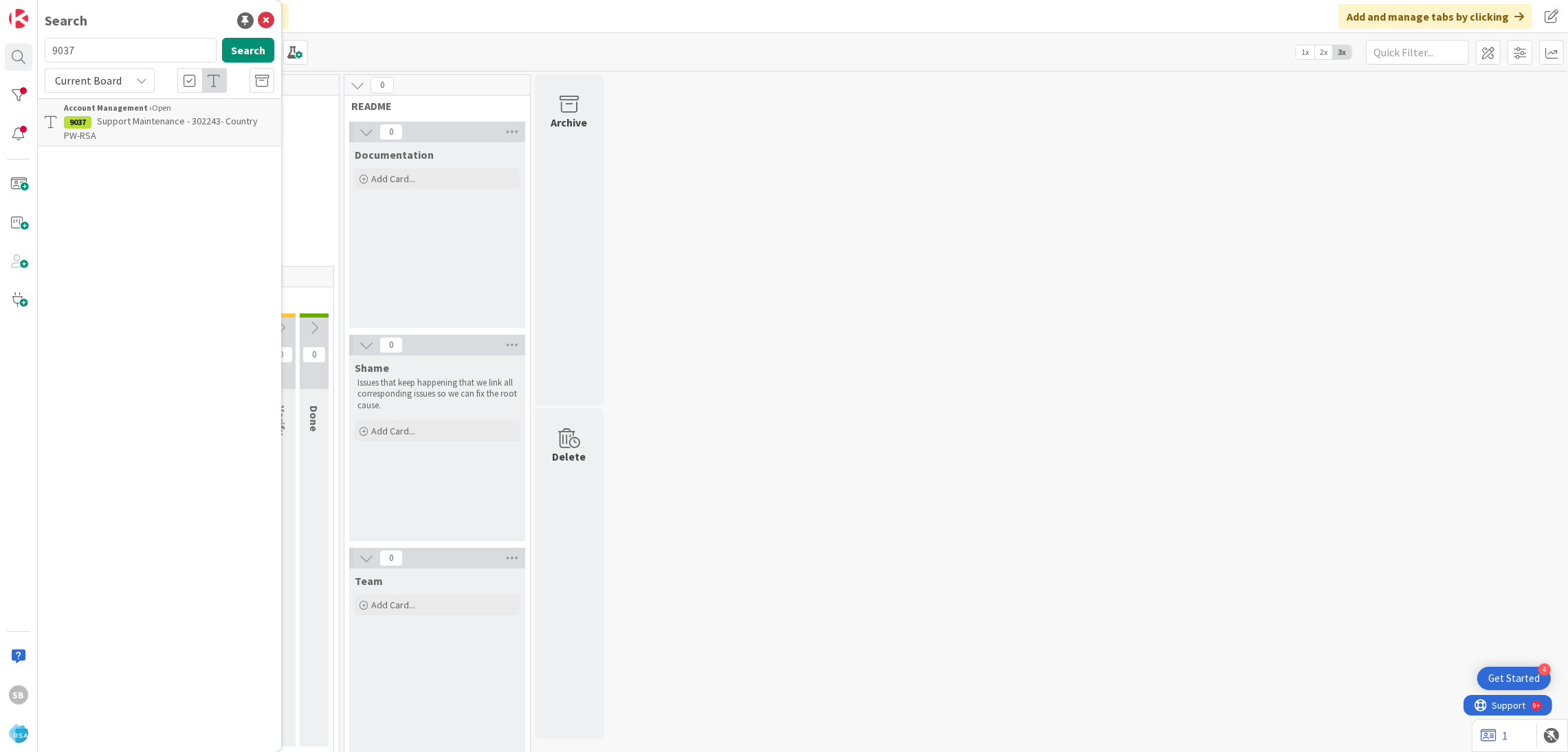
click at [155, 108] on div "Account Management › Open" at bounding box center [169, 108] width 210 height 12
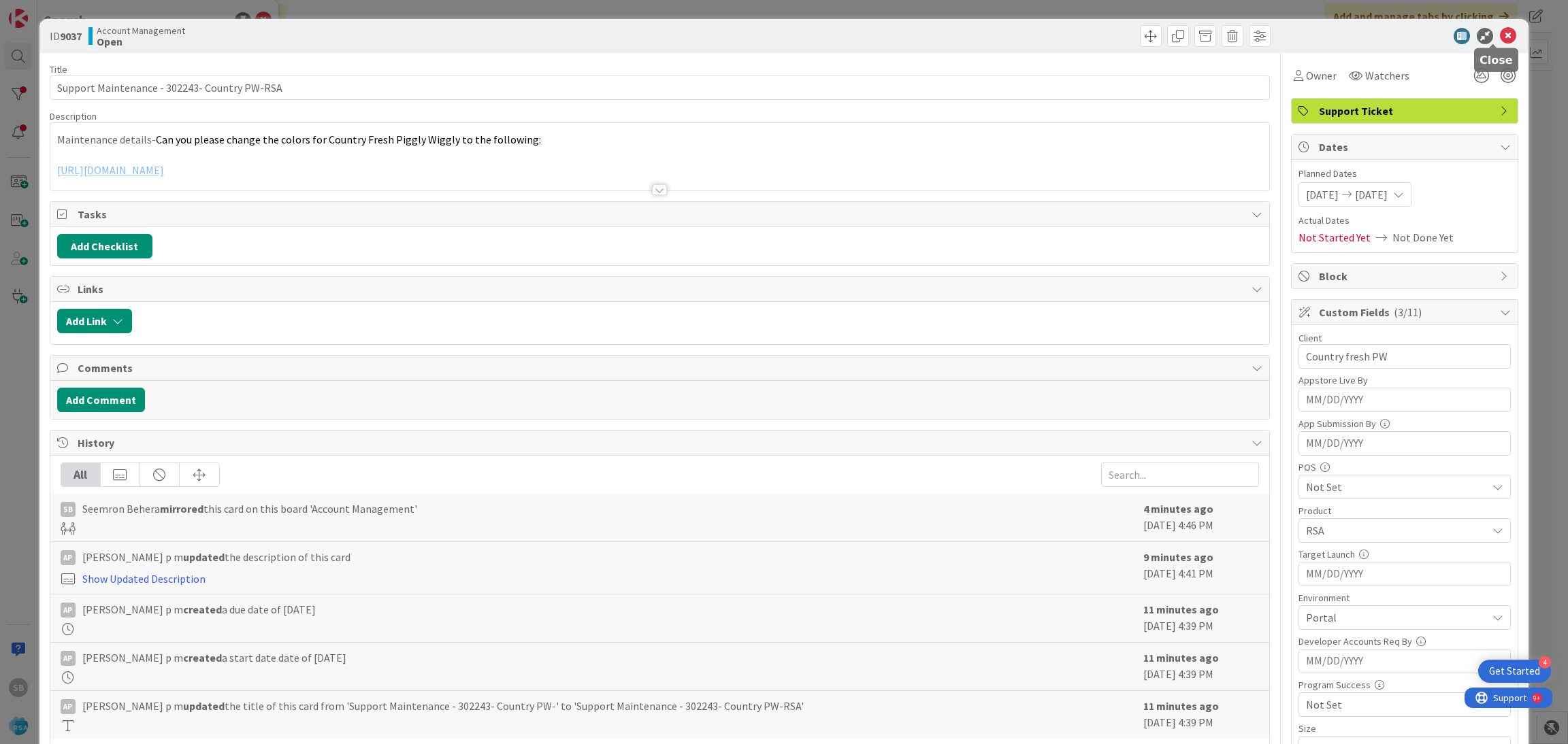
click at [1501, 38] on icon at bounding box center [1508, 36] width 17 height 17
